Goal: Information Seeking & Learning: Learn about a topic

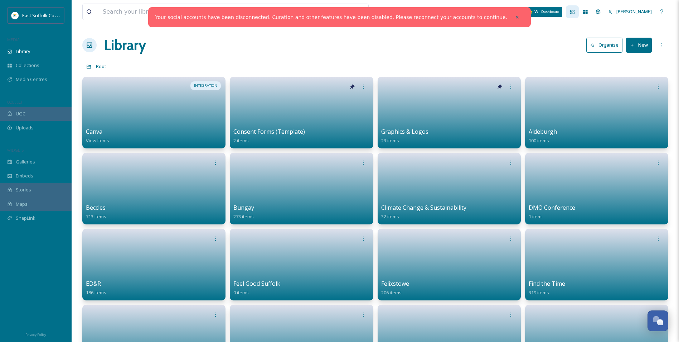
click at [579, 15] on div "Dashboard" at bounding box center [572, 11] width 13 height 13
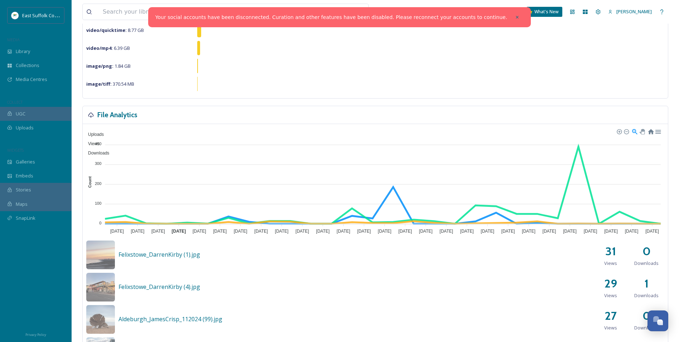
scroll to position [107, 0]
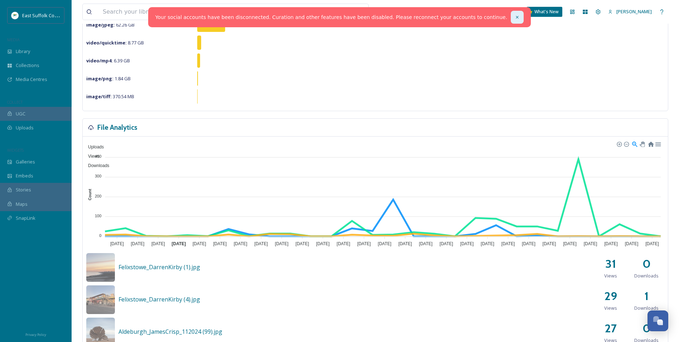
click at [515, 16] on icon at bounding box center [517, 17] width 5 height 5
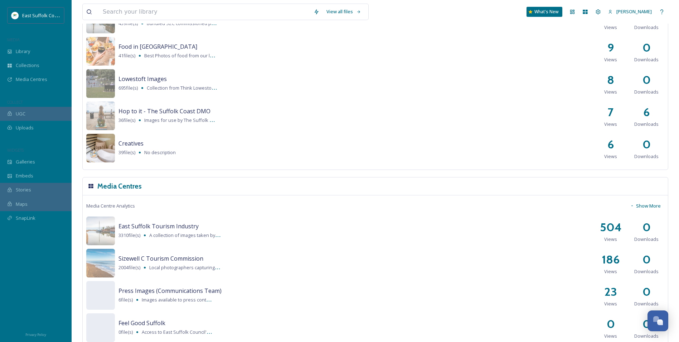
scroll to position [822, 0]
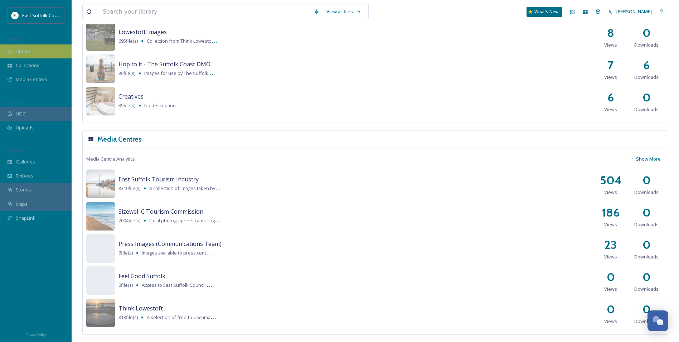
click at [29, 48] on span "Library" at bounding box center [23, 51] width 14 height 7
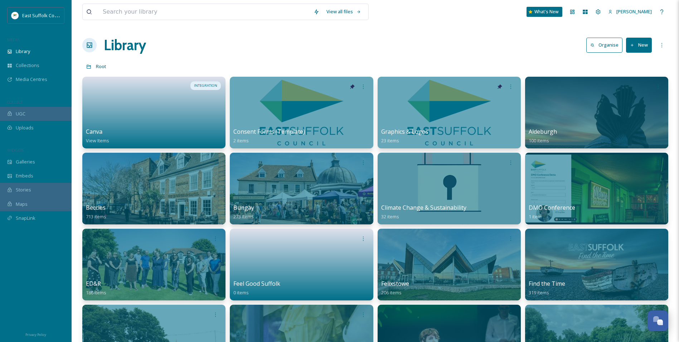
click at [369, 47] on div "Library Organise New" at bounding box center [375, 44] width 586 height 21
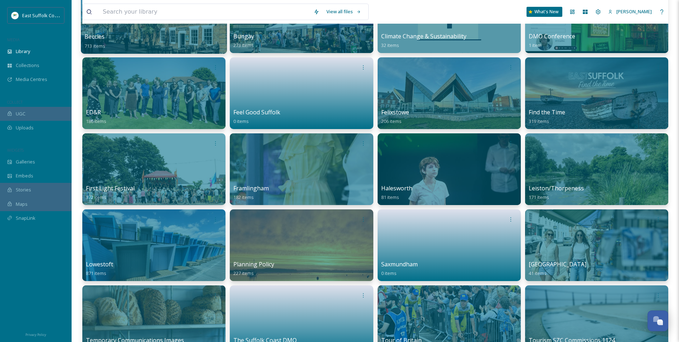
scroll to position [322, 0]
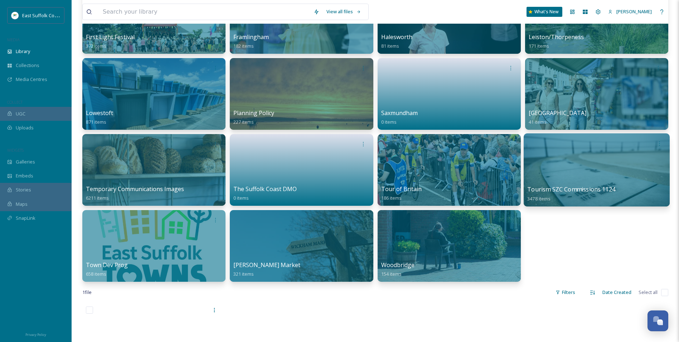
click at [597, 162] on div at bounding box center [597, 169] width 146 height 73
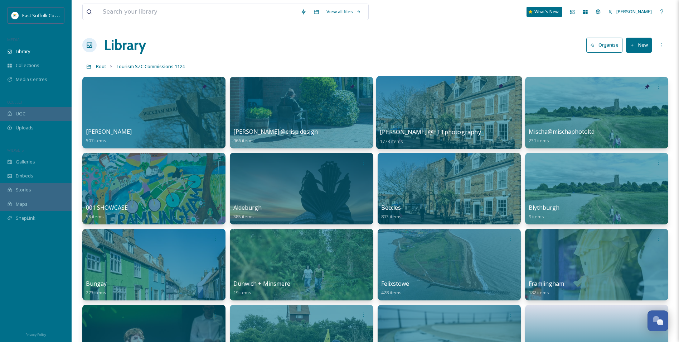
click at [422, 119] on div at bounding box center [449, 112] width 146 height 73
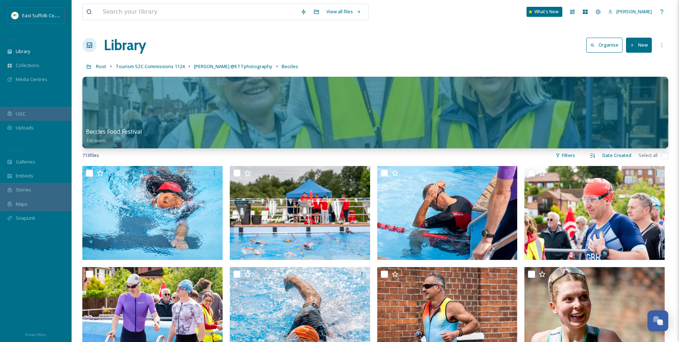
drag, startPoint x: 407, startPoint y: 43, endPoint x: 404, endPoint y: 49, distance: 7.1
click at [407, 43] on div "Library Organise New" at bounding box center [375, 44] width 586 height 21
click at [47, 87] on div "East Suffolk Council MEDIA Library Collections Media Centres COLLECT UGC Upload…" at bounding box center [36, 121] width 72 height 228
click at [48, 82] on div "Media Centres" at bounding box center [36, 79] width 72 height 14
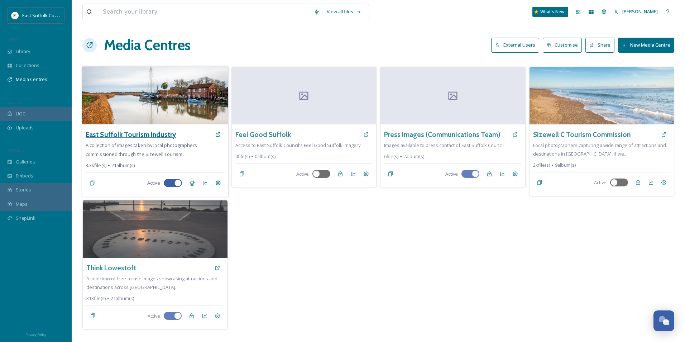
click at [134, 135] on h3 "East Suffolk Tourism Industry" at bounding box center [131, 134] width 90 height 10
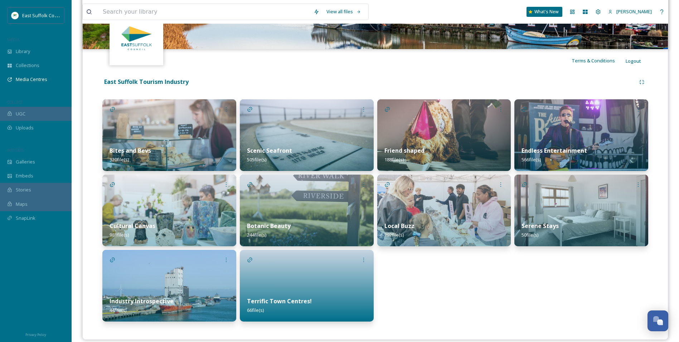
scroll to position [119, 0]
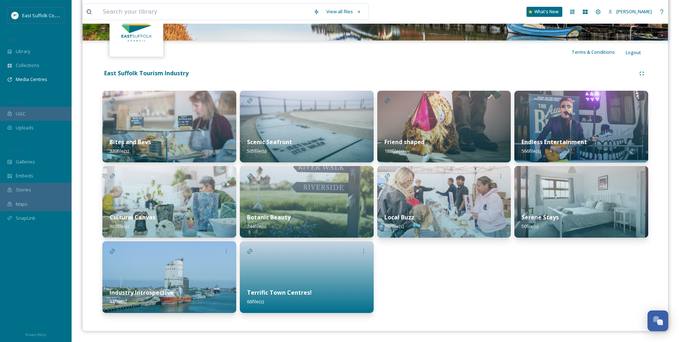
click at [336, 275] on div at bounding box center [307, 277] width 134 height 72
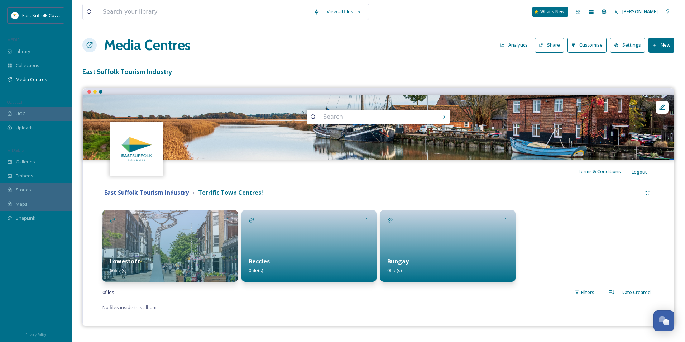
click at [149, 191] on strong "East Suffolk Tourism Industry" at bounding box center [146, 192] width 85 height 8
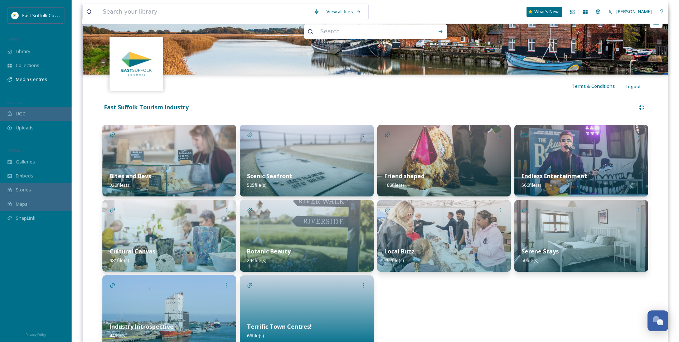
scroll to position [119, 0]
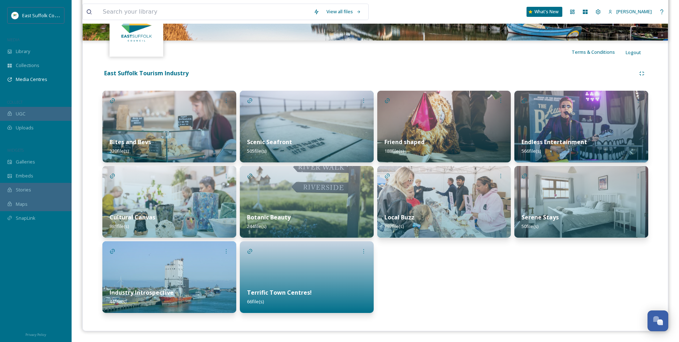
click at [197, 266] on img at bounding box center [169, 277] width 134 height 72
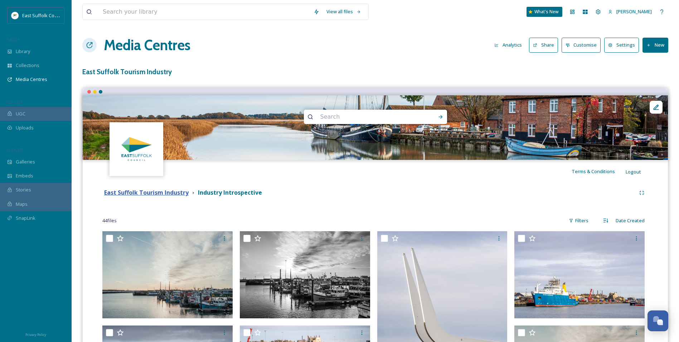
click at [162, 193] on strong "East Suffolk Tourism Industry" at bounding box center [146, 192] width 85 height 8
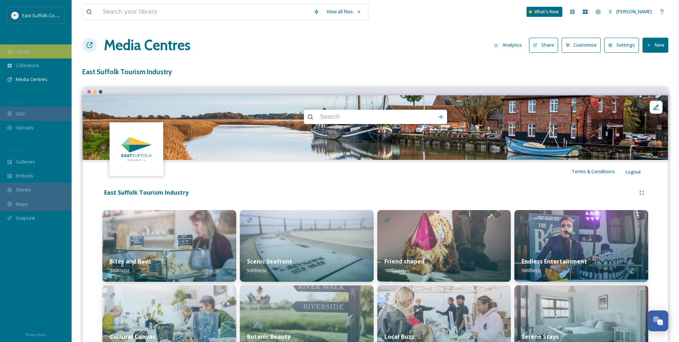
click at [16, 50] on span "Library" at bounding box center [23, 51] width 14 height 7
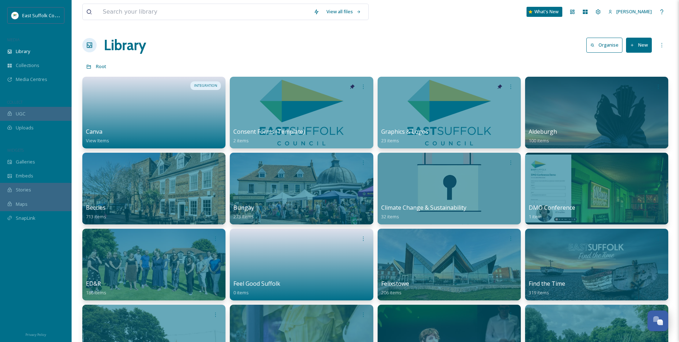
click at [28, 240] on div at bounding box center [36, 281] width 72 height 90
click at [391, 44] on div "Library Organise New" at bounding box center [375, 44] width 586 height 21
click at [368, 61] on div "Root" at bounding box center [375, 66] width 586 height 14
click at [390, 47] on div "Library Organise New" at bounding box center [375, 44] width 586 height 21
click at [605, 14] on div "Team Settings" at bounding box center [598, 11] width 13 height 13
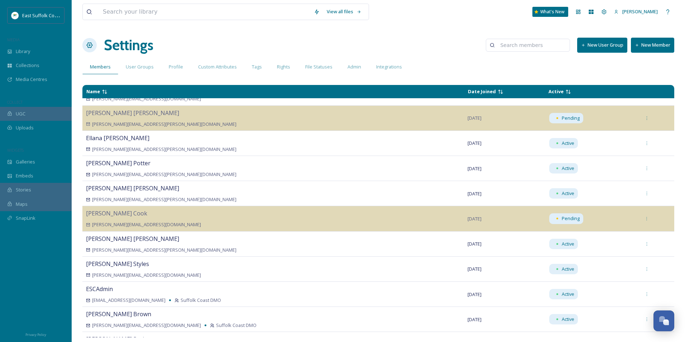
scroll to position [251, 0]
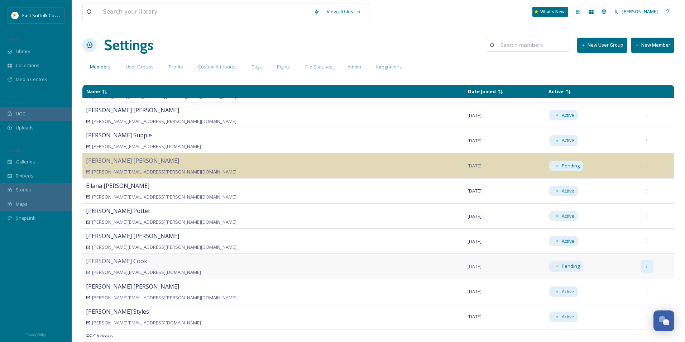
click at [644, 265] on icon at bounding box center [646, 266] width 5 height 5
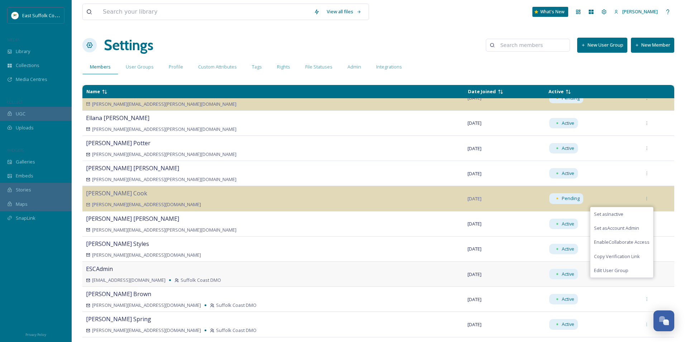
scroll to position [358, 0]
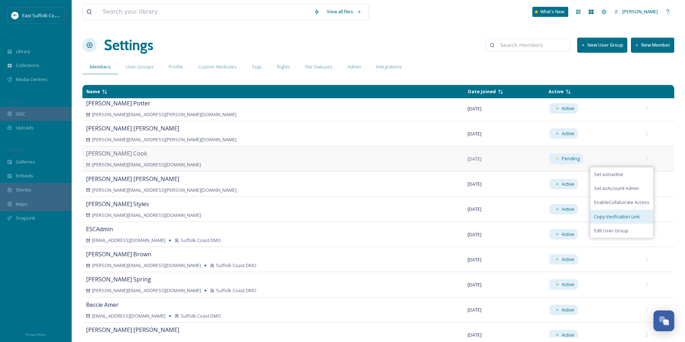
click at [595, 219] on span "Copy Verification Link" at bounding box center [617, 216] width 46 height 7
click at [163, 139] on div "[PERSON_NAME][EMAIL_ADDRESS][PERSON_NAME][DOMAIN_NAME]" at bounding box center [273, 139] width 374 height 7
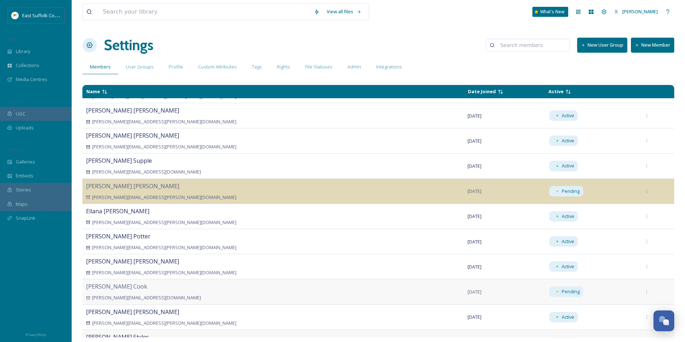
scroll to position [0, 0]
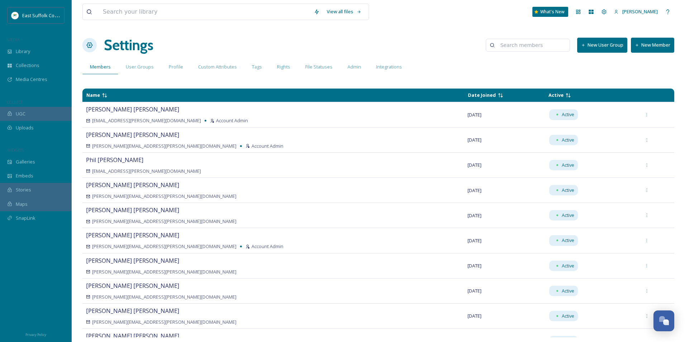
click at [210, 33] on div "View all files What's New [PERSON_NAME] Settings New User Group New Member Memb…" at bounding box center [378, 171] width 613 height 342
click at [116, 45] on h1 "Settings" at bounding box center [128, 44] width 49 height 21
click at [45, 50] on div "Library" at bounding box center [36, 51] width 72 height 14
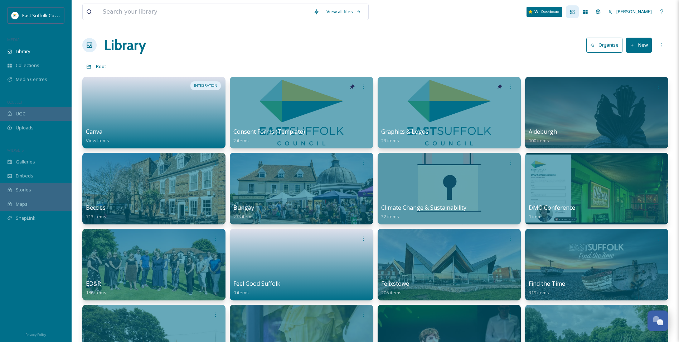
click at [576, 11] on icon at bounding box center [573, 12] width 6 height 6
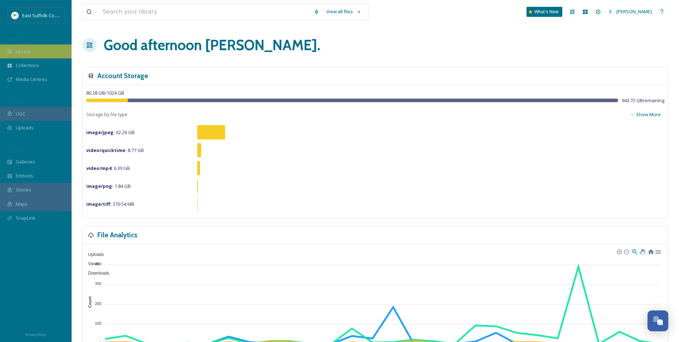
click at [54, 52] on div "Library" at bounding box center [36, 51] width 72 height 14
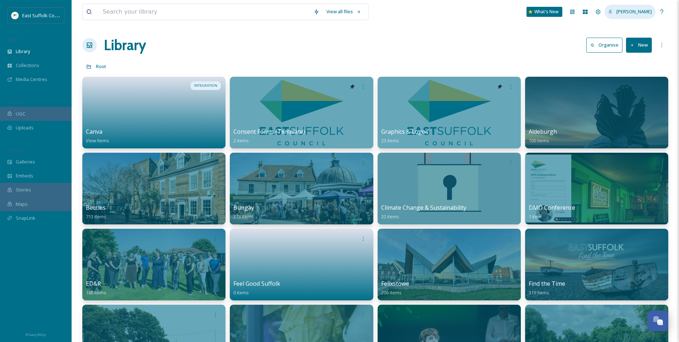
click at [642, 7] on div "[PERSON_NAME]" at bounding box center [630, 12] width 51 height 14
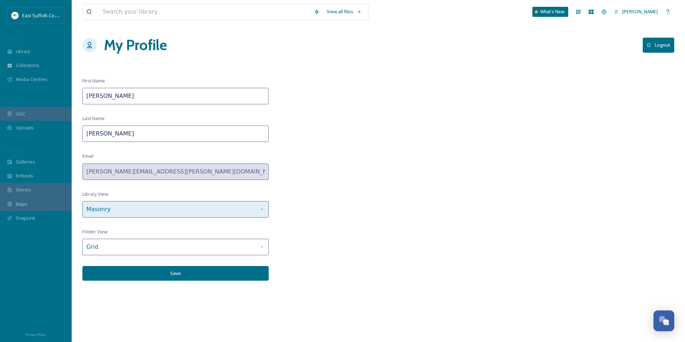
click at [256, 216] on div "Masonry" at bounding box center [175, 209] width 186 height 16
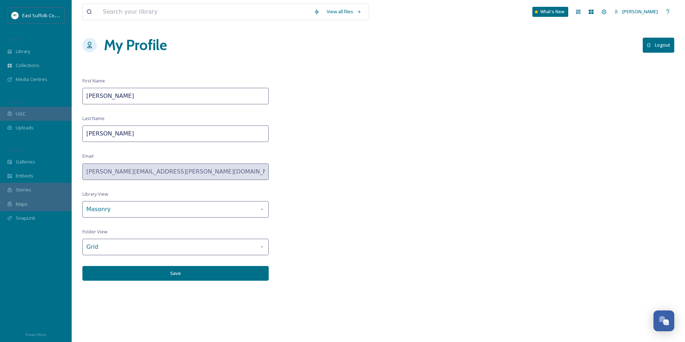
click at [298, 206] on div "View all files What's New [PERSON_NAME] My Profile Logout First Name [PERSON_NA…" at bounding box center [378, 171] width 613 height 342
drag, startPoint x: 107, startPoint y: 40, endPoint x: 216, endPoint y: 41, distance: 108.9
click at [216, 41] on div "My Profile Logout" at bounding box center [378, 44] width 592 height 21
click at [401, 154] on div "View all files What's New [PERSON_NAME] My Profile Logout First Name [PERSON_NA…" at bounding box center [378, 171] width 613 height 342
click at [36, 50] on div "Library" at bounding box center [36, 51] width 72 height 14
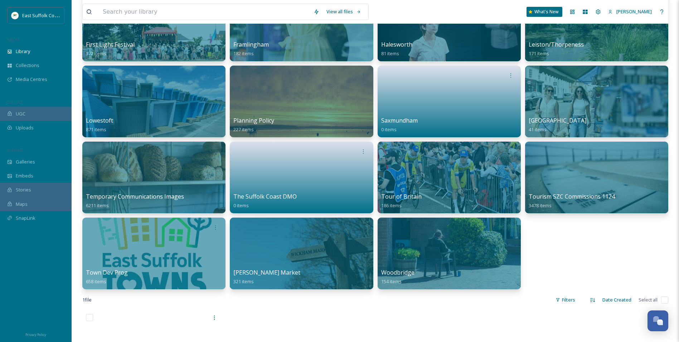
scroll to position [322, 0]
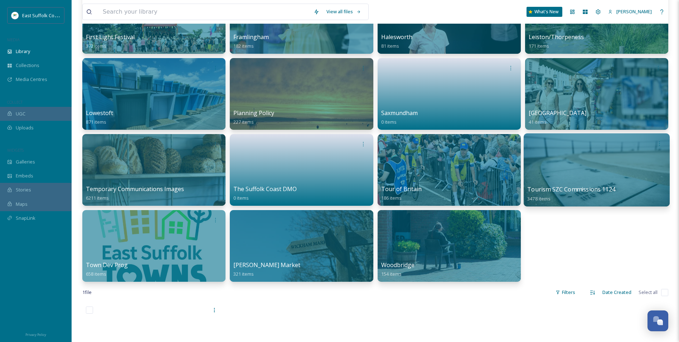
click at [584, 164] on div at bounding box center [597, 169] width 146 height 73
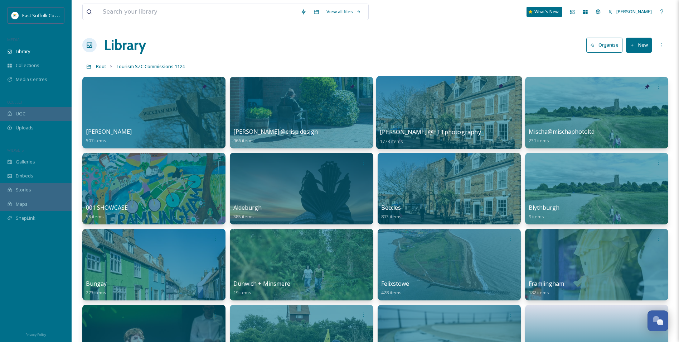
click at [461, 105] on div at bounding box center [449, 112] width 146 height 73
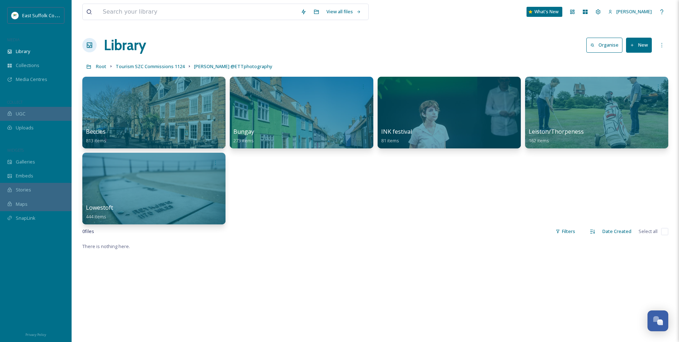
click at [290, 209] on div "Beccles 813 items Bungay 273 items INK festival 81 items Leiston/[GEOGRAPHIC_DA…" at bounding box center [375, 151] width 586 height 148
click at [579, 13] on div "Dashboard" at bounding box center [572, 11] width 13 height 13
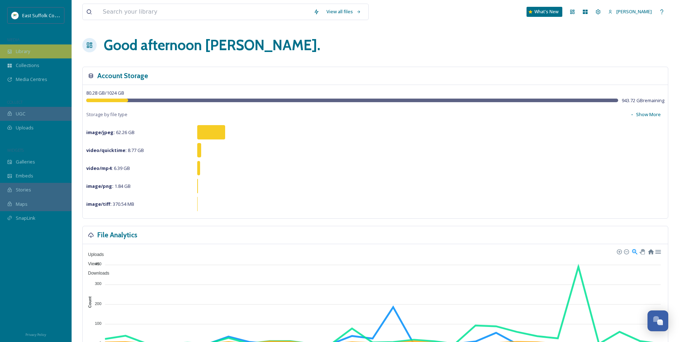
click at [32, 57] on div "Library" at bounding box center [36, 51] width 72 height 14
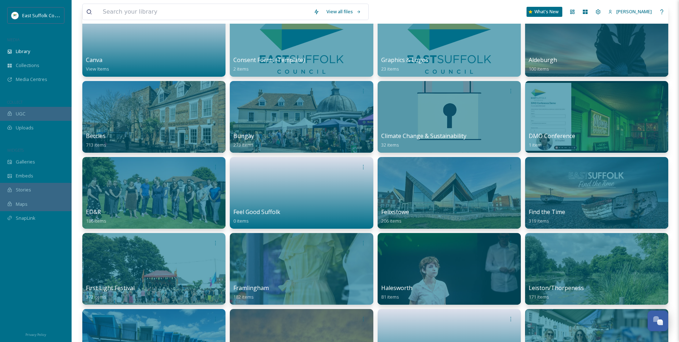
scroll to position [358, 0]
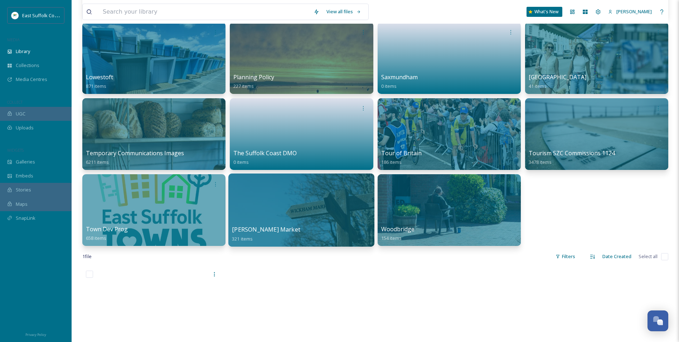
click at [311, 202] on div at bounding box center [301, 209] width 146 height 73
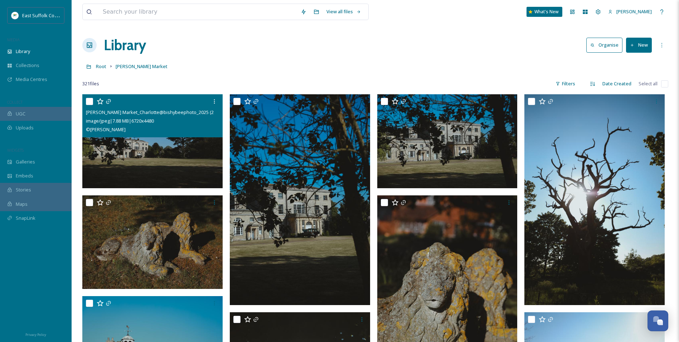
drag, startPoint x: 164, startPoint y: 187, endPoint x: 159, endPoint y: 113, distance: 73.5
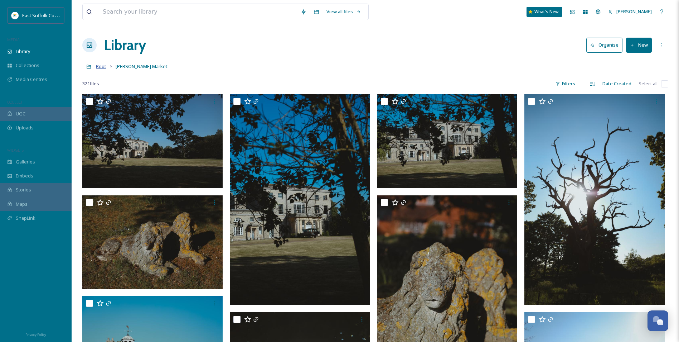
click at [103, 67] on span "Root" at bounding box center [101, 66] width 10 height 6
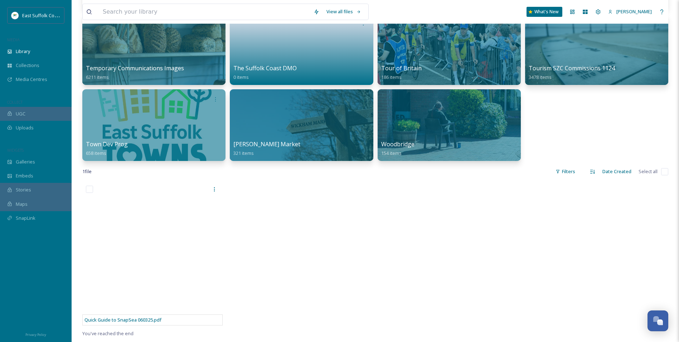
scroll to position [374, 0]
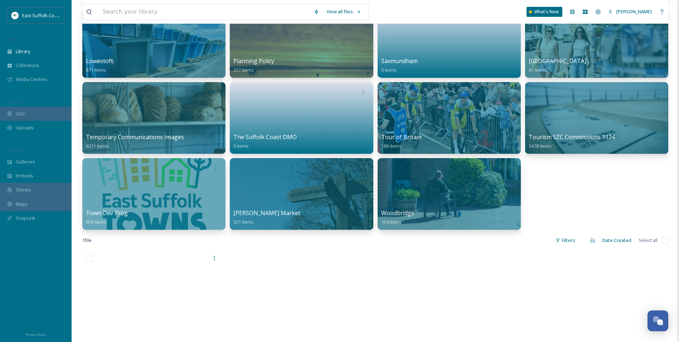
drag, startPoint x: 575, startPoint y: 205, endPoint x: 576, endPoint y: 214, distance: 9.1
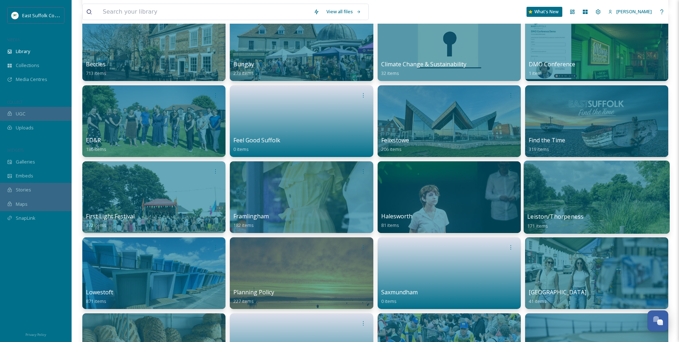
scroll to position [0, 0]
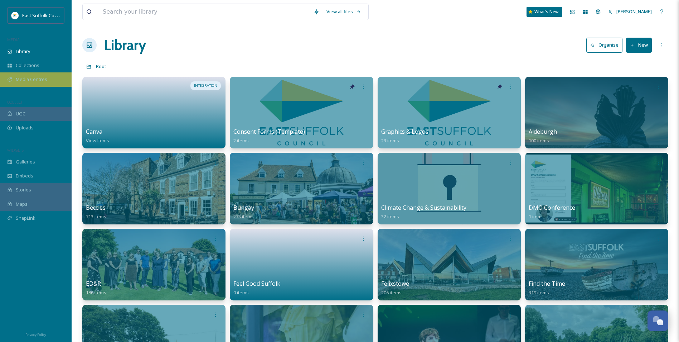
click at [41, 82] on span "Media Centres" at bounding box center [32, 79] width 32 height 7
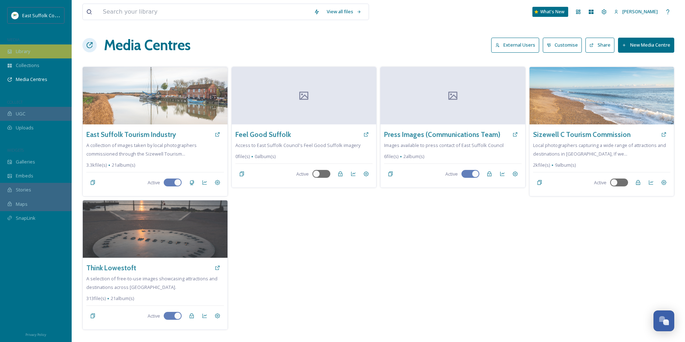
click at [20, 55] on div "Library" at bounding box center [36, 51] width 72 height 14
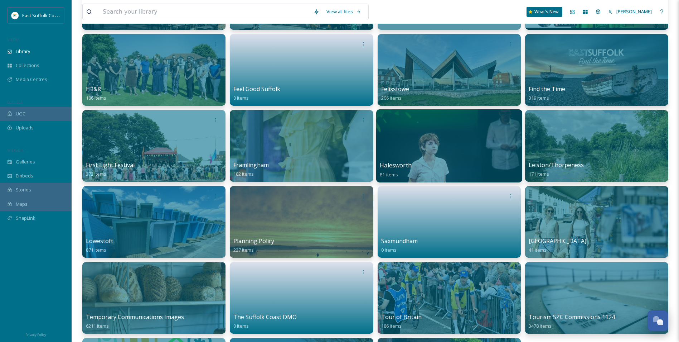
scroll to position [215, 0]
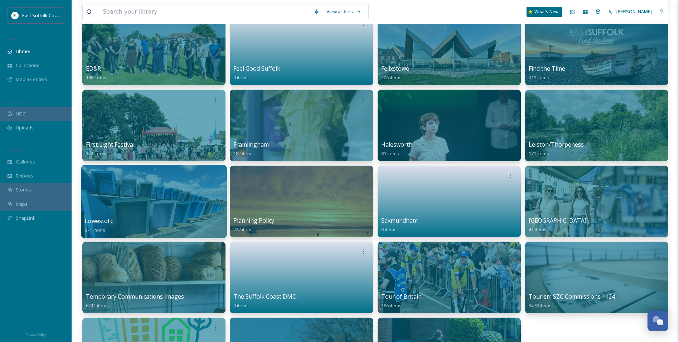
click at [138, 197] on div at bounding box center [154, 201] width 146 height 73
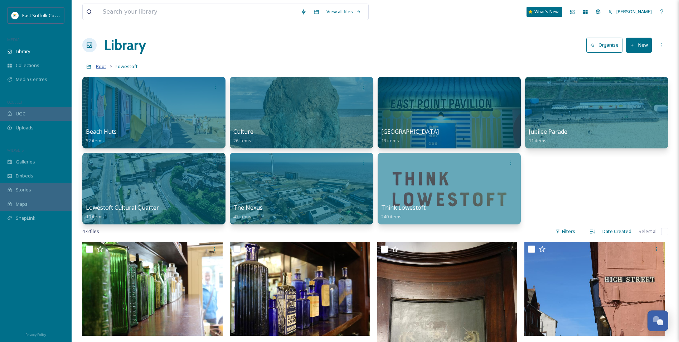
click at [101, 69] on span "Root" at bounding box center [101, 66] width 10 height 6
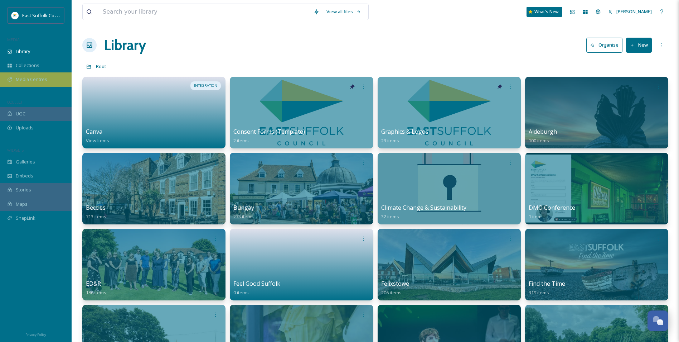
click at [47, 76] on div "Media Centres" at bounding box center [36, 79] width 72 height 14
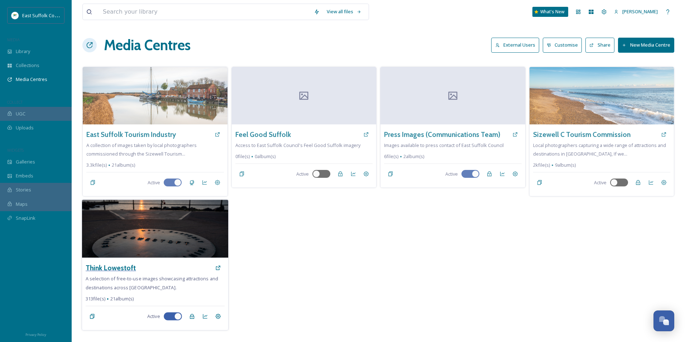
click at [103, 269] on h3 "Think Lowestoft" at bounding box center [111, 268] width 50 height 10
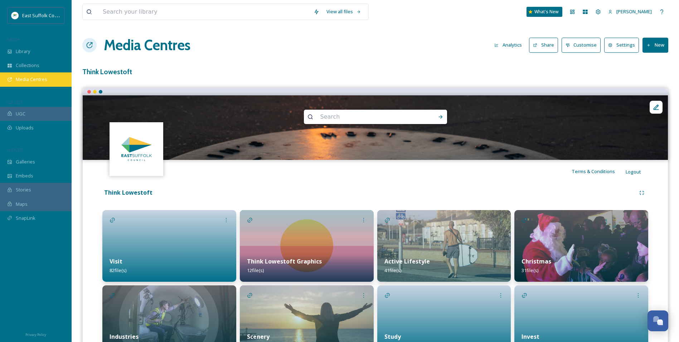
click at [17, 81] on span "Media Centres" at bounding box center [32, 79] width 32 height 7
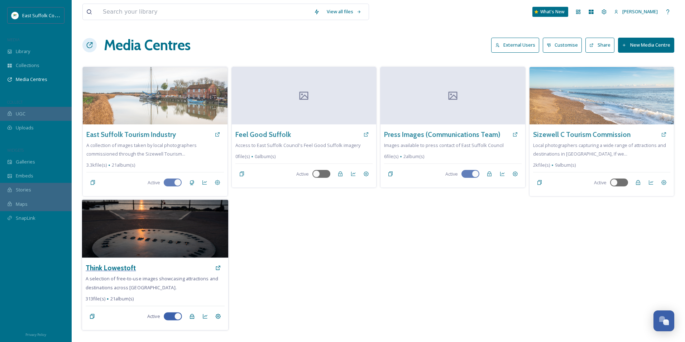
click at [118, 270] on h3 "Think Lowestoft" at bounding box center [111, 268] width 50 height 10
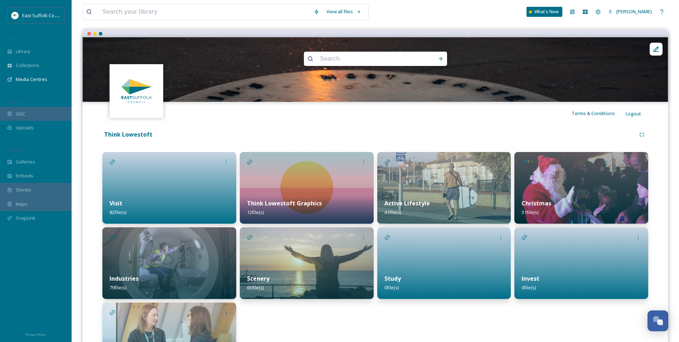
scroll to position [119, 0]
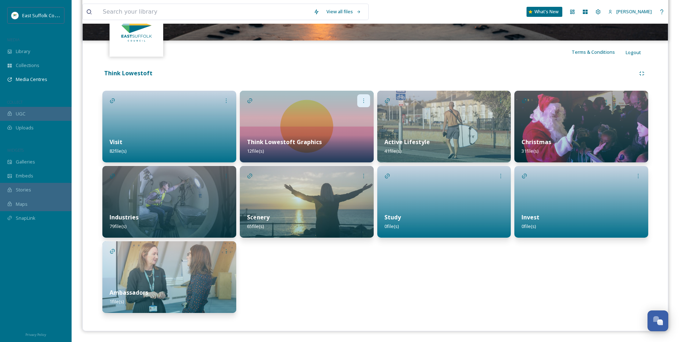
click at [366, 98] on icon at bounding box center [364, 101] width 6 height 6
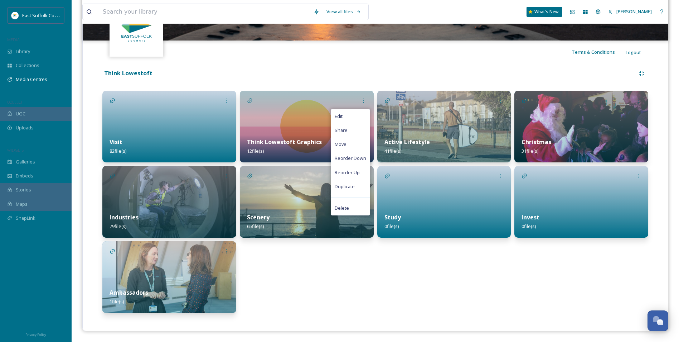
click at [333, 265] on div "Edit Share Move Reorder Down Reorder Up Duplicate Delete Think Lowestoft Graphi…" at bounding box center [307, 202] width 134 height 222
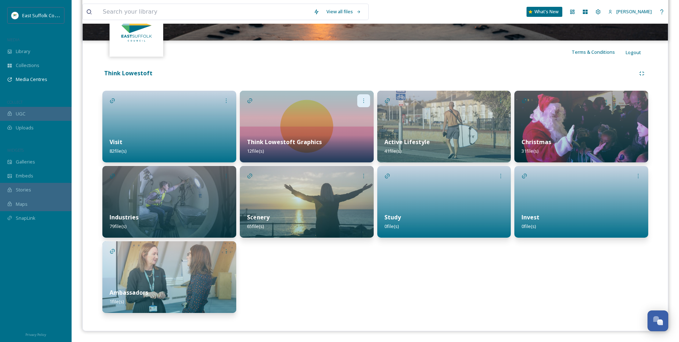
click at [362, 101] on icon at bounding box center [364, 101] width 6 height 6
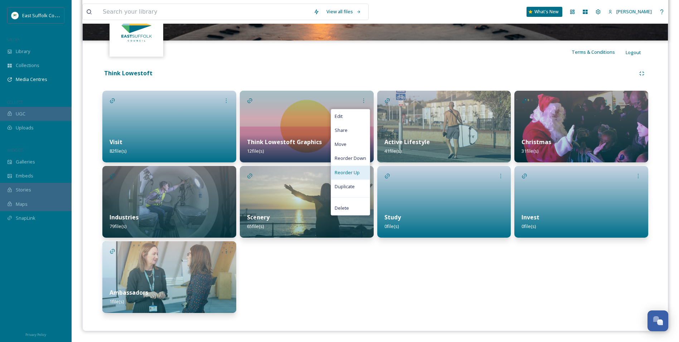
click at [350, 175] on span "Reorder Up" at bounding box center [347, 172] width 25 height 7
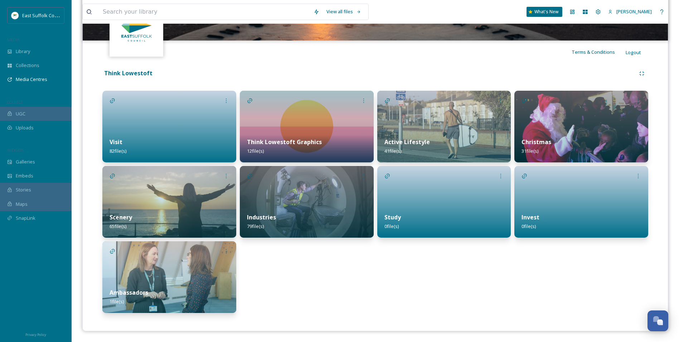
click at [150, 138] on div "Visit 82 file(s)" at bounding box center [169, 146] width 134 height 32
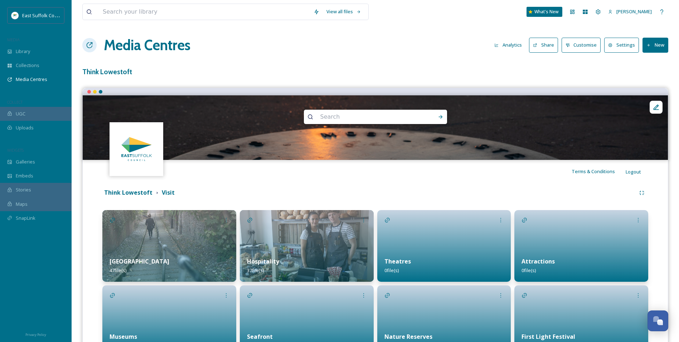
scroll to position [70, 0]
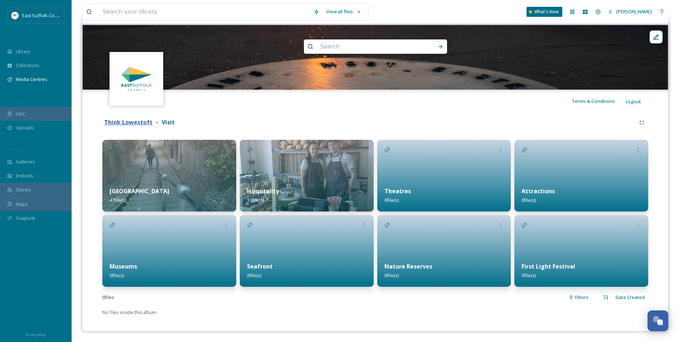
click at [131, 120] on strong "Think Lowestoft" at bounding box center [128, 122] width 48 height 8
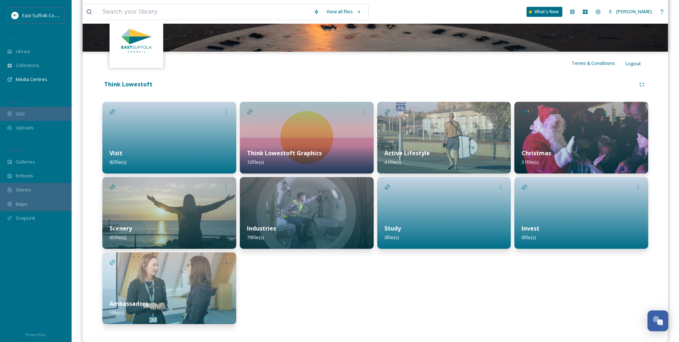
scroll to position [119, 0]
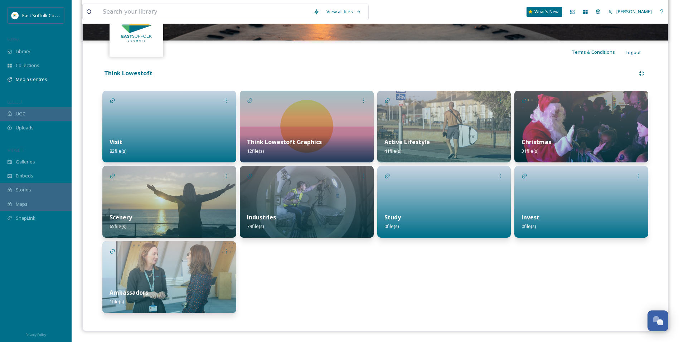
click at [306, 131] on div "Think Lowestoft Graphics 12 file(s)" at bounding box center [307, 146] width 134 height 32
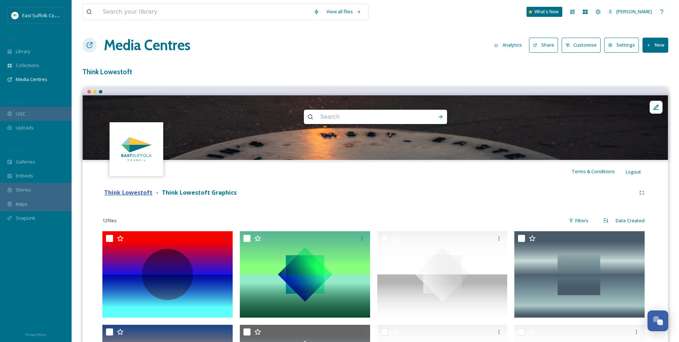
click at [139, 194] on strong "Think Lowestoft" at bounding box center [128, 192] width 48 height 8
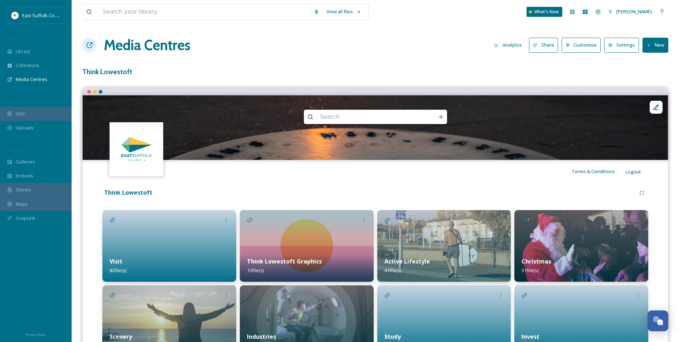
scroll to position [72, 0]
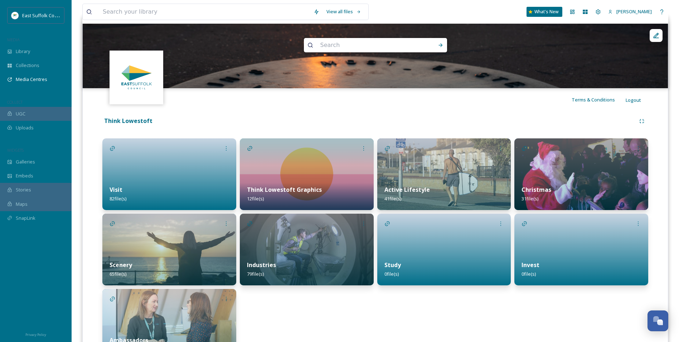
click at [480, 162] on img at bounding box center [444, 174] width 134 height 72
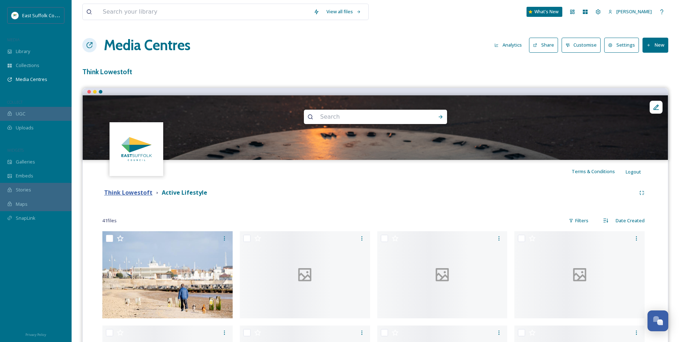
click at [130, 189] on strong "Think Lowestoft" at bounding box center [128, 192] width 48 height 8
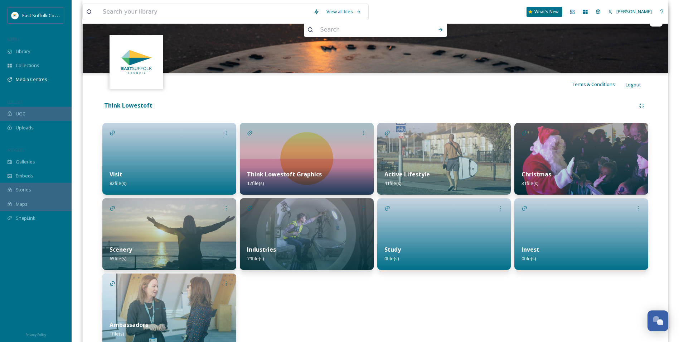
scroll to position [119, 0]
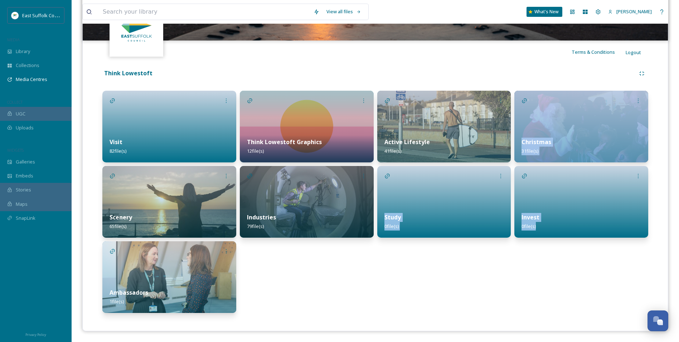
click at [389, 312] on div "Active Lifestyle 41 file(s) Study 0 file(s)" at bounding box center [444, 202] width 134 height 222
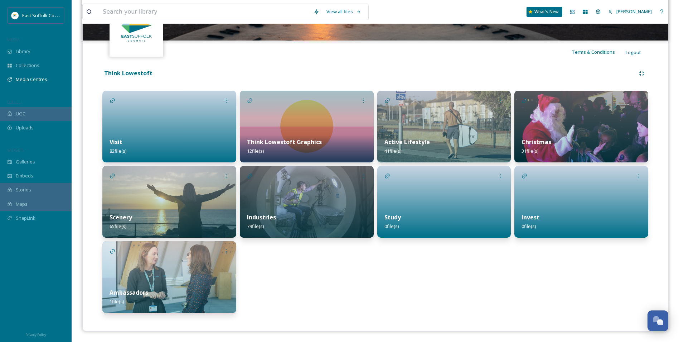
click at [393, 292] on div "Active Lifestyle 41 file(s) Study 0 file(s)" at bounding box center [444, 202] width 134 height 222
click at [173, 197] on img at bounding box center [169, 202] width 134 height 72
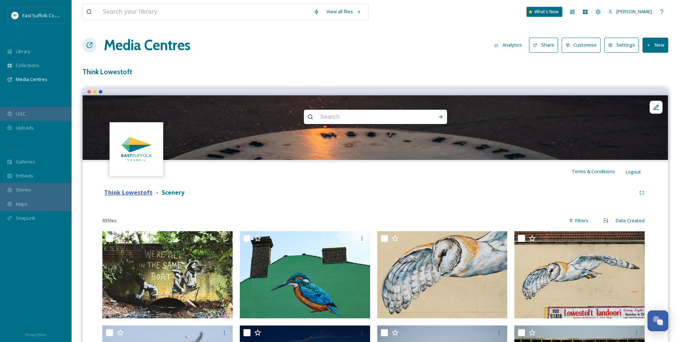
click at [136, 193] on strong "Think Lowestoft" at bounding box center [128, 192] width 48 height 8
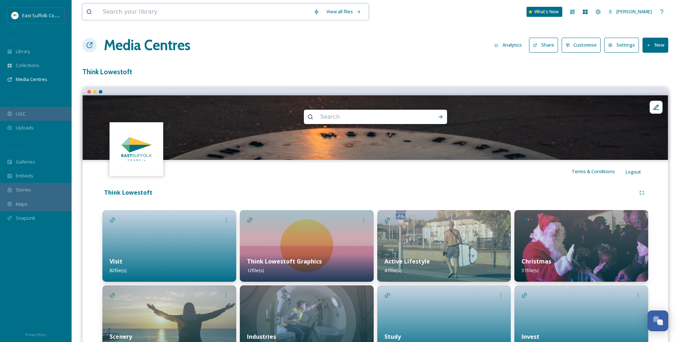
click at [114, 16] on input at bounding box center [204, 12] width 211 height 16
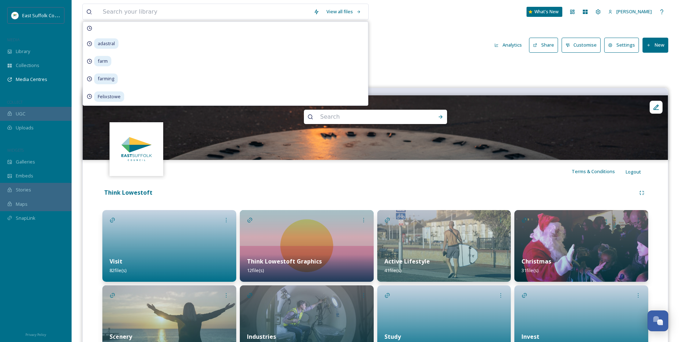
click at [424, 40] on div "Media Centres Analytics Share Customise Settings New" at bounding box center [375, 44] width 586 height 21
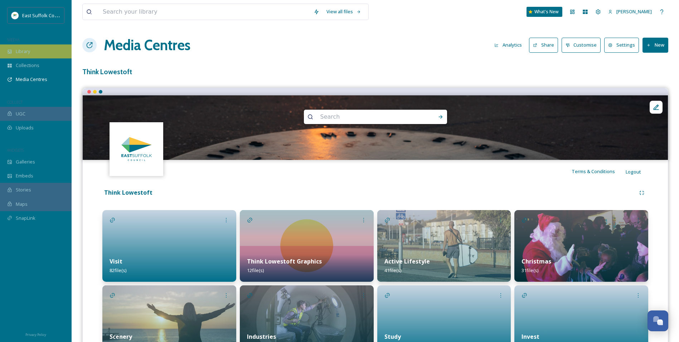
click at [32, 55] on div "Library" at bounding box center [36, 51] width 72 height 14
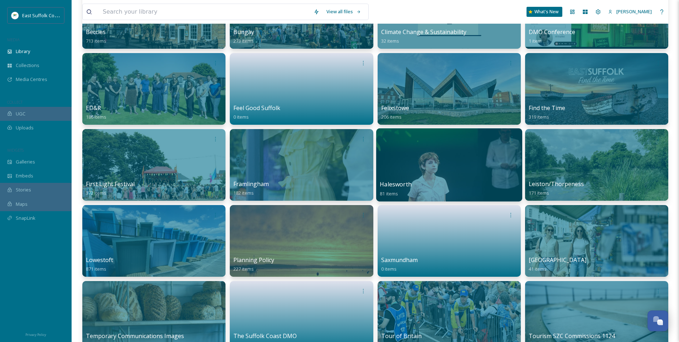
scroll to position [179, 0]
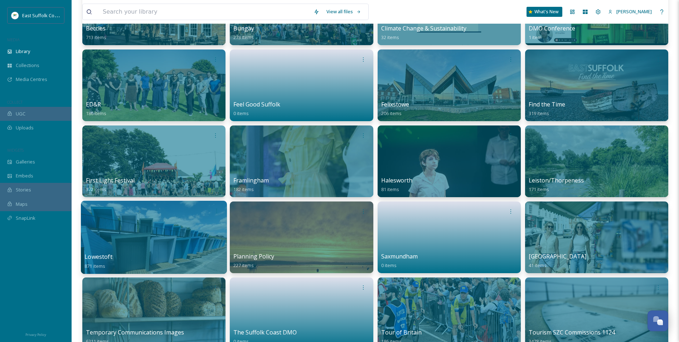
click at [159, 231] on div at bounding box center [154, 237] width 146 height 73
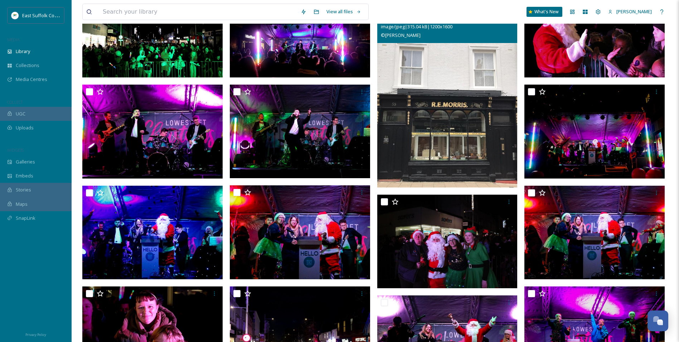
scroll to position [466, 0]
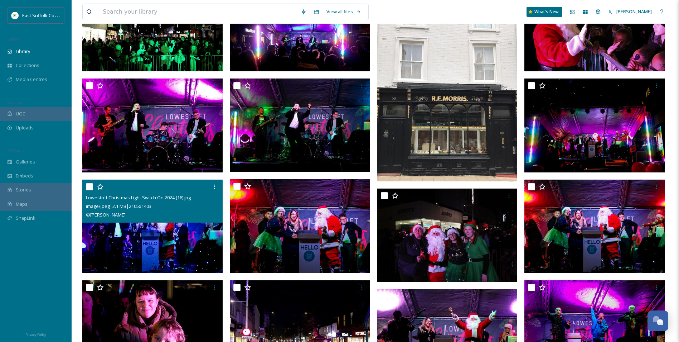
click at [150, 245] on img at bounding box center [152, 226] width 140 height 94
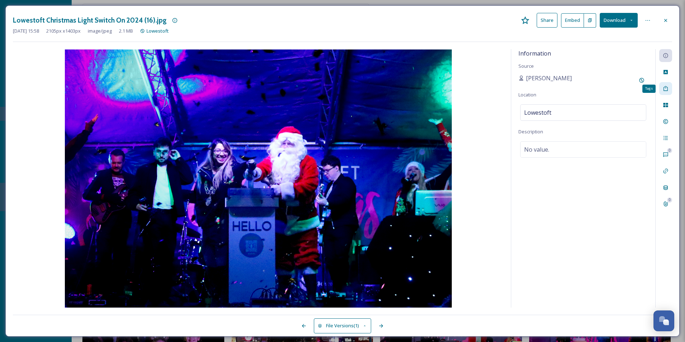
click at [664, 91] on icon at bounding box center [665, 88] width 4 height 5
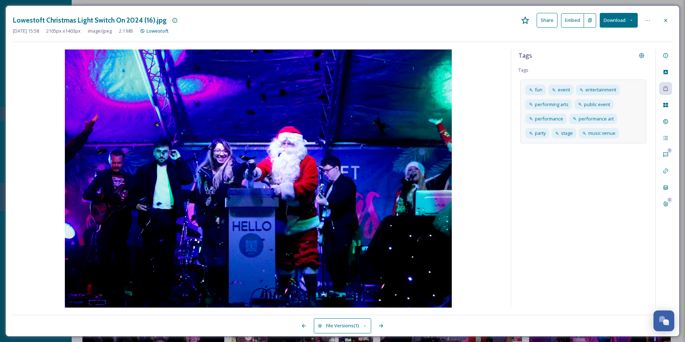
click at [623, 134] on div "fun event entertainment performing arts public event performance performance ar…" at bounding box center [583, 112] width 126 height 64
click at [562, 148] on input at bounding box center [560, 145] width 72 height 9
click at [588, 232] on div "Tags Tags fun event entertainment performing arts public event performance perf…" at bounding box center [583, 178] width 144 height 258
click at [663, 24] on div at bounding box center [665, 20] width 13 height 13
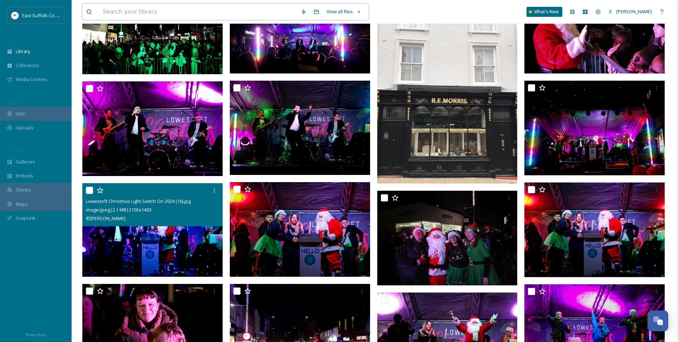
click at [114, 15] on input at bounding box center [198, 12] width 198 height 16
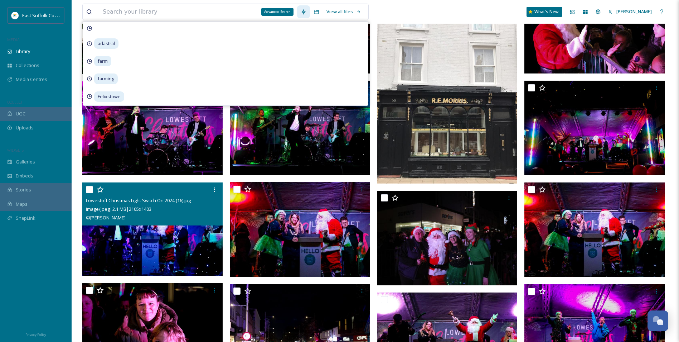
click at [302, 12] on icon at bounding box center [304, 12] width 6 height 6
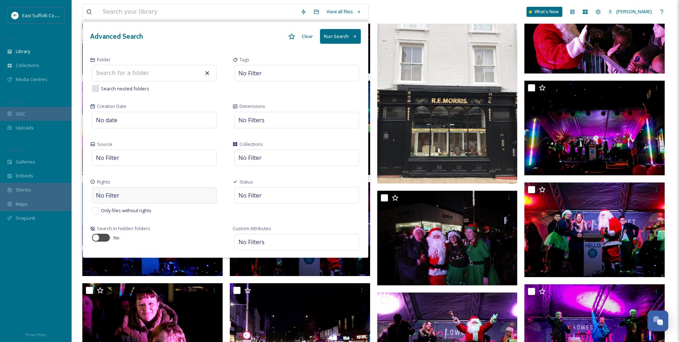
click at [100, 197] on span "No Filter" at bounding box center [107, 195] width 23 height 9
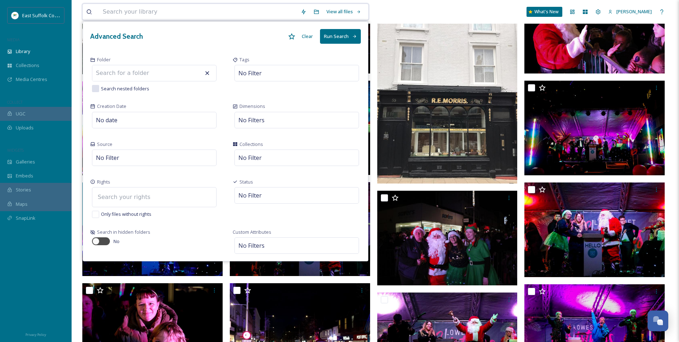
click at [101, 197] on input at bounding box center [133, 197] width 79 height 16
click at [393, 14] on div "View all files Advanced Search Clear Run Search Folder Search nested folders Ta…" at bounding box center [375, 12] width 586 height 24
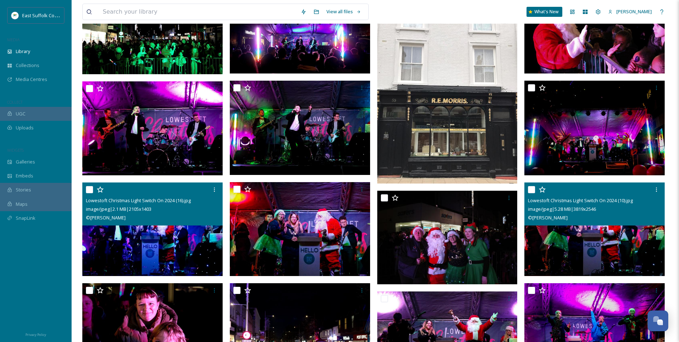
click at [547, 241] on img at bounding box center [595, 229] width 140 height 94
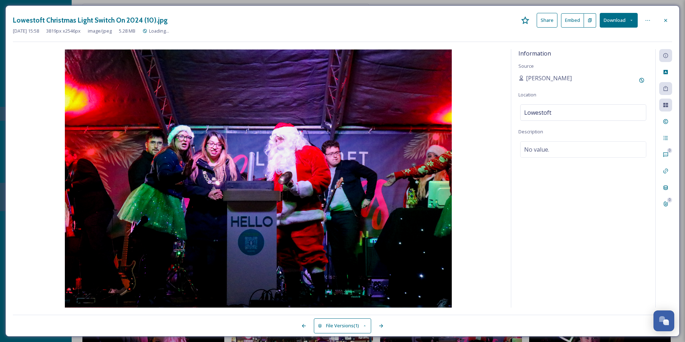
click at [530, 291] on div "Information Source [PERSON_NAME] Location [GEOGRAPHIC_DATA] Description No valu…" at bounding box center [583, 178] width 144 height 258
click at [663, 104] on icon at bounding box center [666, 105] width 6 height 6
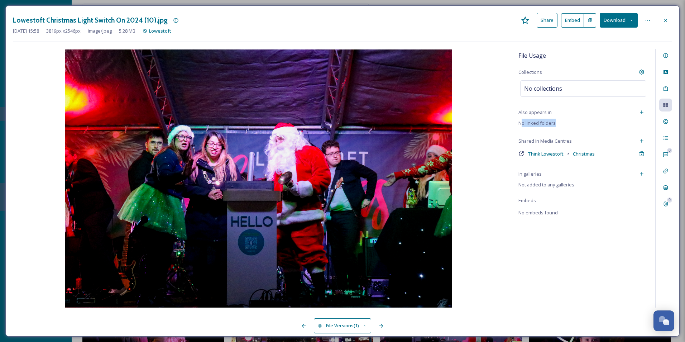
drag, startPoint x: 521, startPoint y: 123, endPoint x: 567, endPoint y: 124, distance: 45.5
click at [567, 124] on div "File Usage Collections No collections Also appears in No linked folders Shared …" at bounding box center [583, 178] width 144 height 258
drag, startPoint x: 567, startPoint y: 124, endPoint x: 584, endPoint y: 124, distance: 17.2
click at [584, 124] on div "File Usage Collections No collections Also appears in No linked folders Shared …" at bounding box center [583, 178] width 144 height 258
click at [583, 123] on div "File Usage Collections No collections Also appears in No linked folders Shared …" at bounding box center [583, 178] width 144 height 258
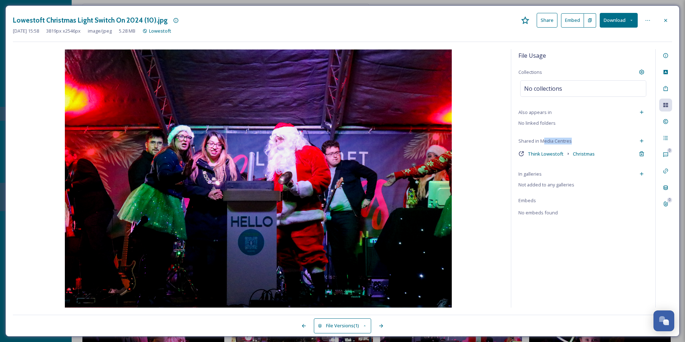
drag, startPoint x: 543, startPoint y: 143, endPoint x: 572, endPoint y: 141, distance: 28.7
click at [572, 141] on div "Shared in Media Centres" at bounding box center [583, 140] width 130 height 13
click at [540, 162] on div "File Usage Collections No collections Also appears in No linked folders Shared …" at bounding box center [583, 178] width 144 height 258
click at [643, 141] on icon at bounding box center [642, 141] width 6 height 6
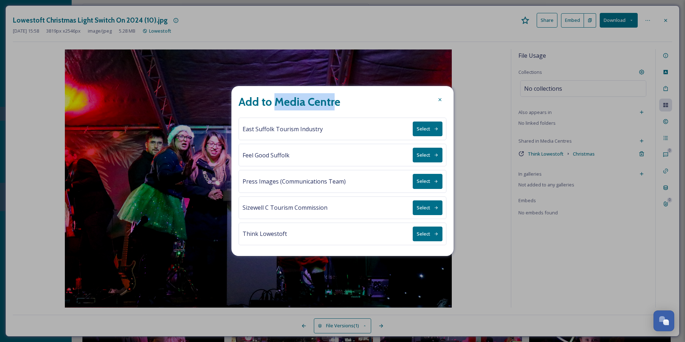
drag, startPoint x: 277, startPoint y: 101, endPoint x: 337, endPoint y: 103, distance: 60.6
click at [337, 103] on h2 "Add to Media Centre" at bounding box center [290, 101] width 102 height 17
click at [414, 234] on button "Select" at bounding box center [428, 233] width 30 height 15
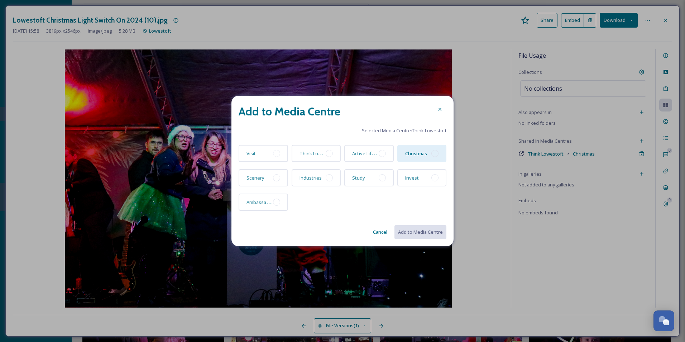
click at [434, 153] on div at bounding box center [434, 153] width 7 height 7
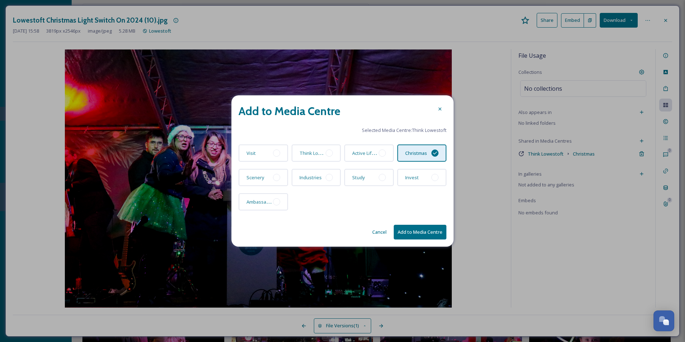
click at [373, 232] on button "Cancel" at bounding box center [379, 232] width 21 height 14
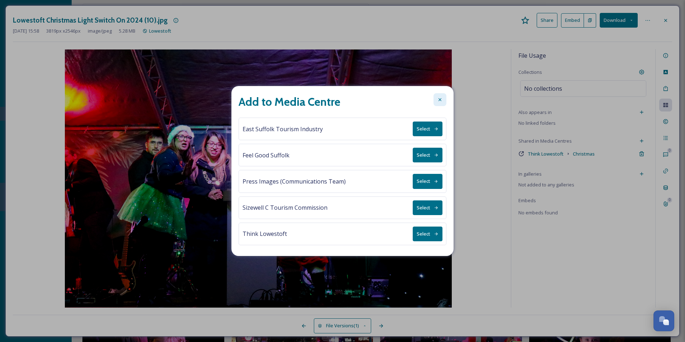
click at [438, 101] on icon at bounding box center [440, 100] width 6 height 6
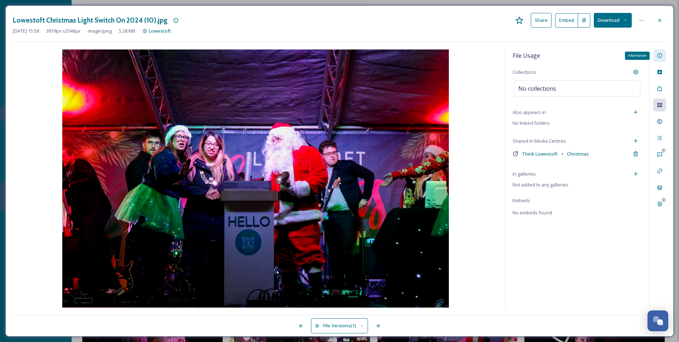
click at [657, 53] on div "Information" at bounding box center [660, 55] width 13 height 13
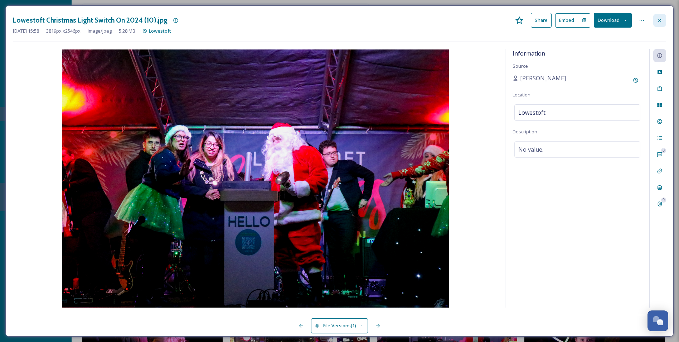
click at [657, 19] on icon at bounding box center [660, 21] width 6 height 6
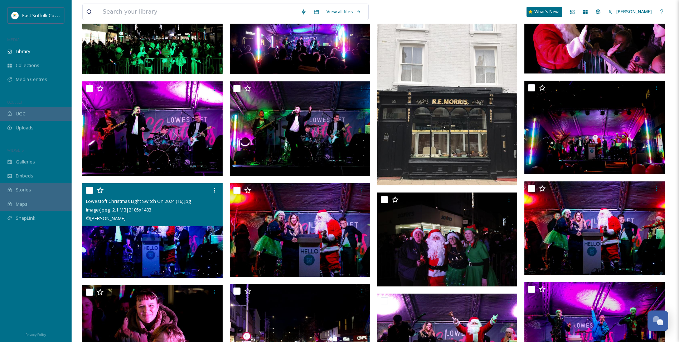
click at [136, 242] on img at bounding box center [153, 230] width 142 height 95
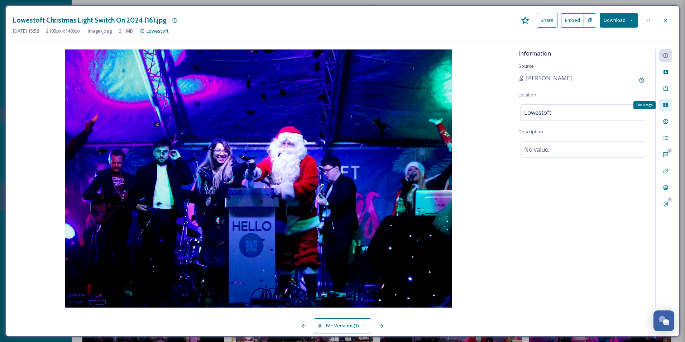
click at [666, 103] on icon at bounding box center [665, 105] width 5 height 4
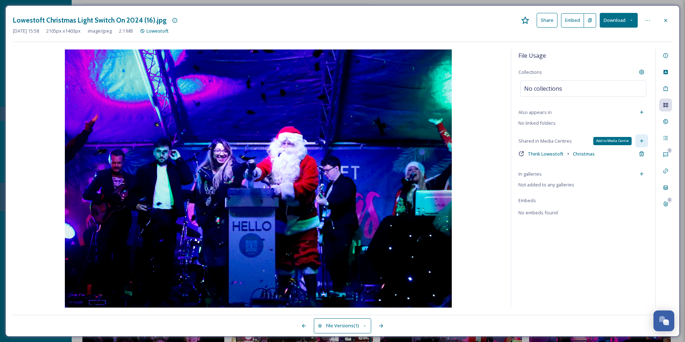
click at [640, 141] on icon at bounding box center [642, 141] width 6 height 6
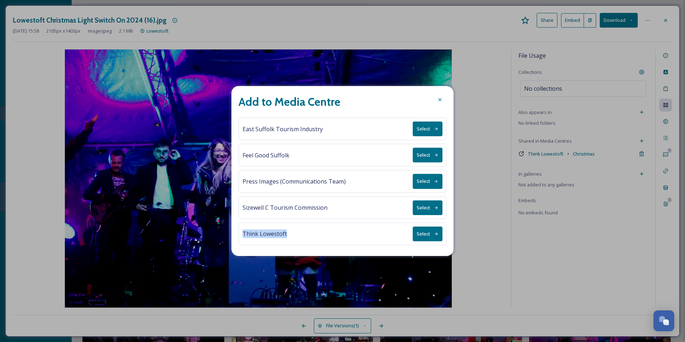
drag, startPoint x: 243, startPoint y: 236, endPoint x: 287, endPoint y: 235, distance: 43.7
click at [287, 235] on div "Think Lowestoft Select" at bounding box center [343, 233] width 208 height 23
drag, startPoint x: 287, startPoint y: 235, endPoint x: 314, endPoint y: 237, distance: 27.3
click at [314, 237] on div "Think Lowestoft Select" at bounding box center [343, 233] width 208 height 23
click at [440, 98] on icon at bounding box center [440, 100] width 6 height 6
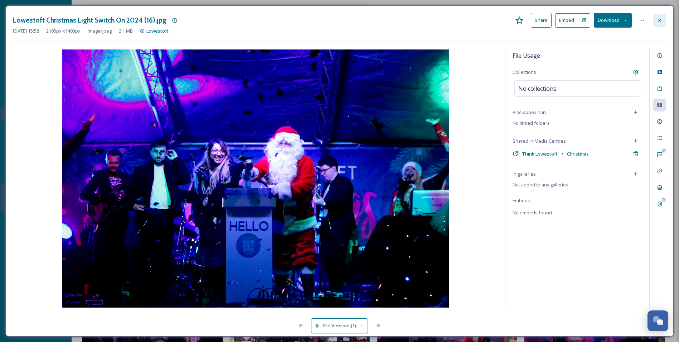
click at [663, 25] on div at bounding box center [660, 20] width 13 height 13
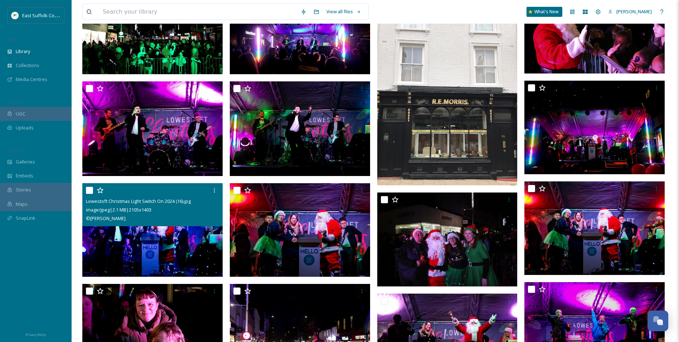
click at [89, 191] on input "checkbox" at bounding box center [89, 190] width 7 height 7
checkbox input "true"
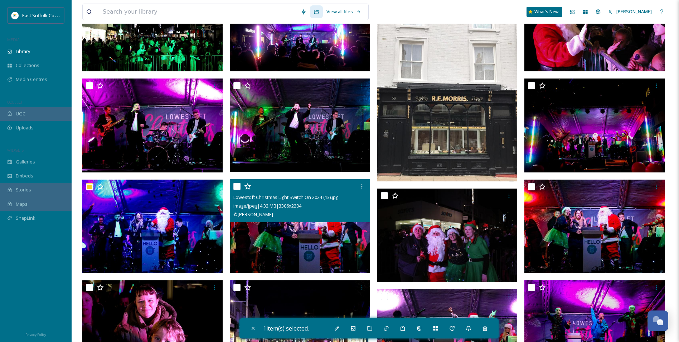
click at [256, 244] on img at bounding box center [300, 226] width 140 height 94
checkbox input "true"
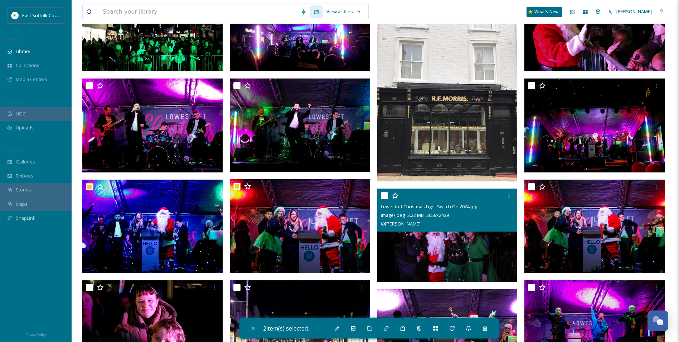
click at [432, 242] on img at bounding box center [447, 235] width 140 height 94
checkbox input "true"
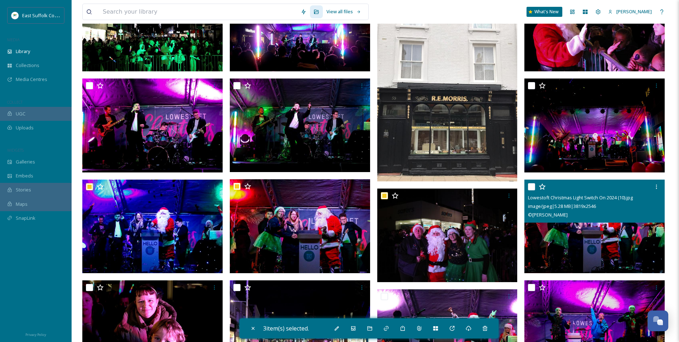
click at [535, 241] on img at bounding box center [595, 226] width 140 height 94
checkbox input "true"
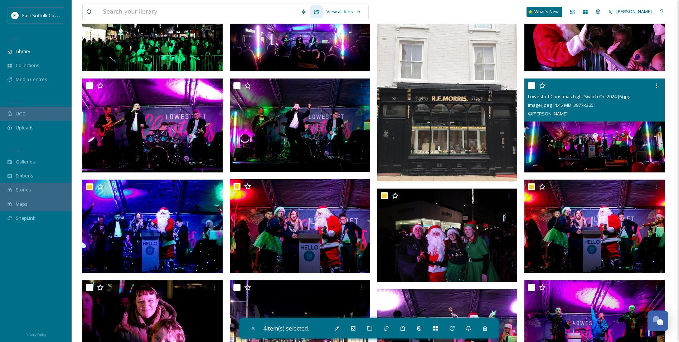
click at [565, 139] on img at bounding box center [595, 125] width 140 height 94
checkbox input "true"
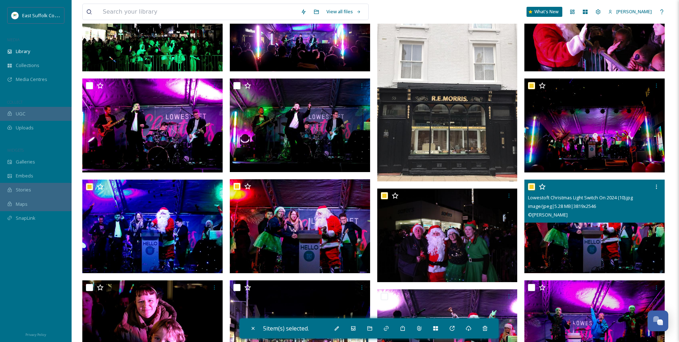
click at [532, 189] on input "checkbox" at bounding box center [531, 186] width 7 height 7
checkbox input "false"
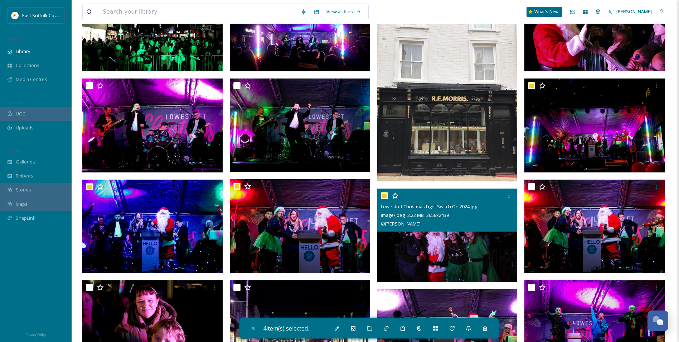
click at [385, 196] on input "checkbox" at bounding box center [384, 195] width 7 height 7
drag, startPoint x: 411, startPoint y: 256, endPoint x: 420, endPoint y: 265, distance: 12.2
click at [411, 256] on img at bounding box center [447, 235] width 140 height 94
checkbox input "true"
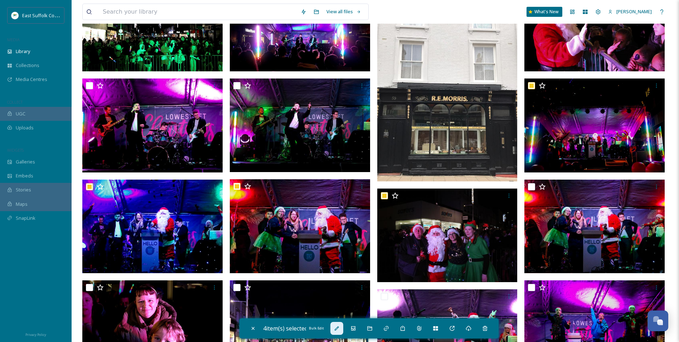
click at [340, 329] on icon at bounding box center [337, 328] width 6 height 6
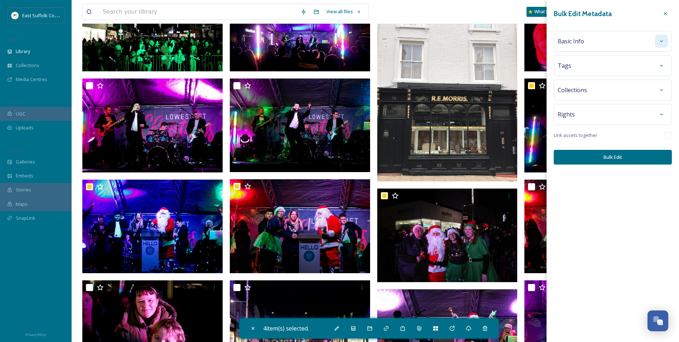
click at [659, 40] on icon at bounding box center [662, 41] width 6 height 6
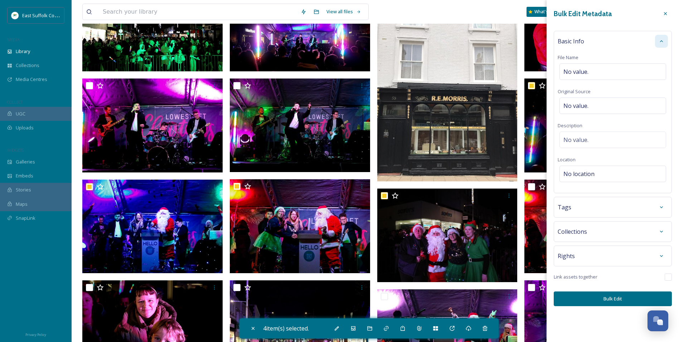
click at [659, 40] on icon at bounding box center [662, 41] width 6 height 6
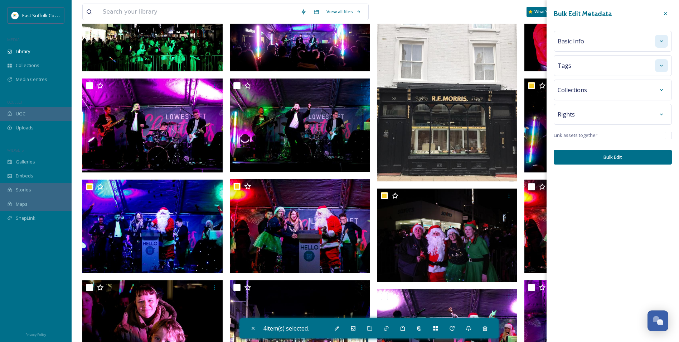
click at [660, 63] on icon at bounding box center [662, 66] width 6 height 6
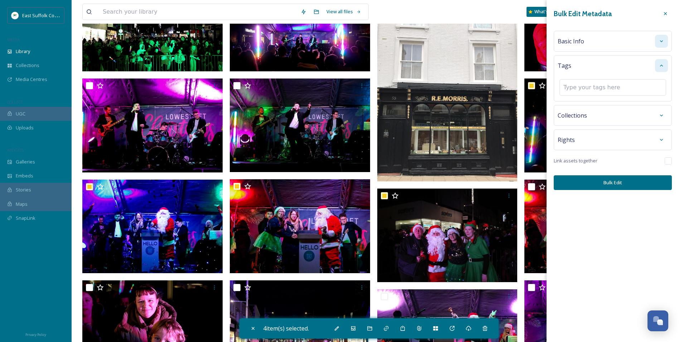
click at [660, 62] on div at bounding box center [661, 65] width 13 height 13
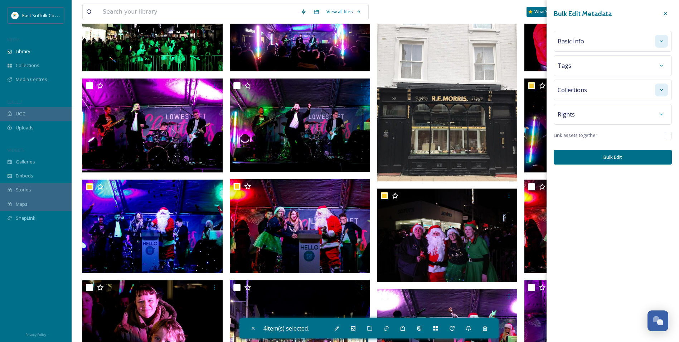
click at [664, 90] on icon at bounding box center [662, 90] width 6 height 6
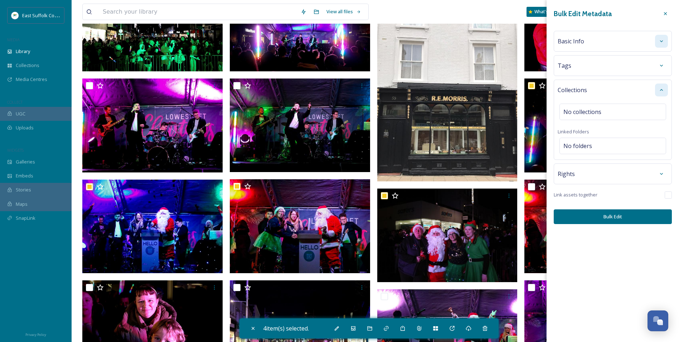
click at [664, 90] on icon at bounding box center [662, 90] width 6 height 6
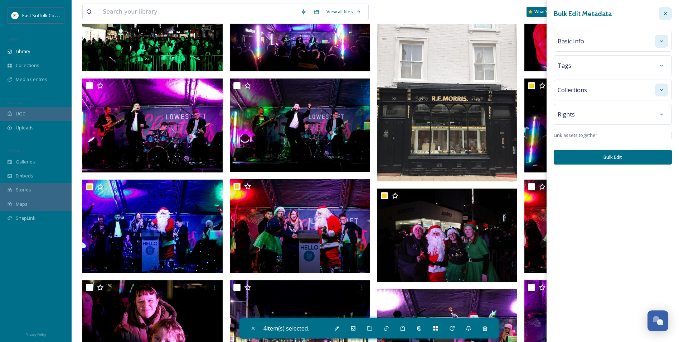
click at [665, 14] on icon at bounding box center [666, 14] width 6 height 6
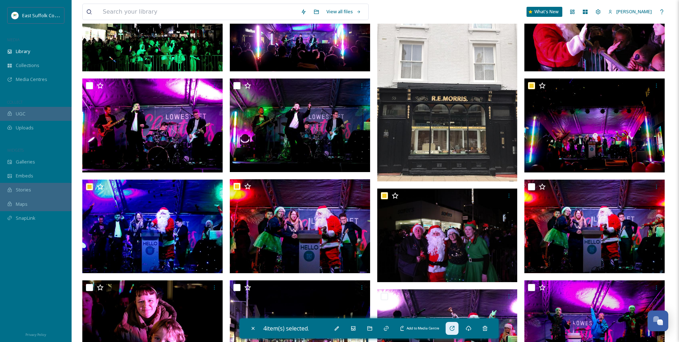
click at [454, 329] on icon at bounding box center [452, 328] width 6 height 6
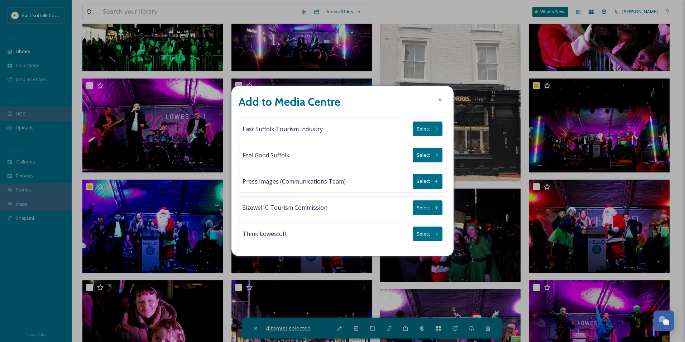
click at [429, 232] on button "Select" at bounding box center [428, 233] width 30 height 15
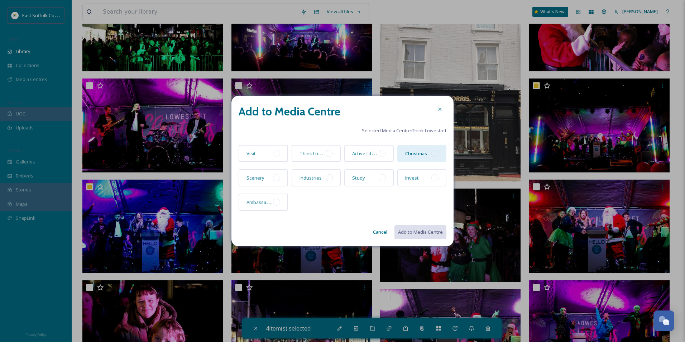
click at [434, 152] on div at bounding box center [434, 153] width 7 height 7
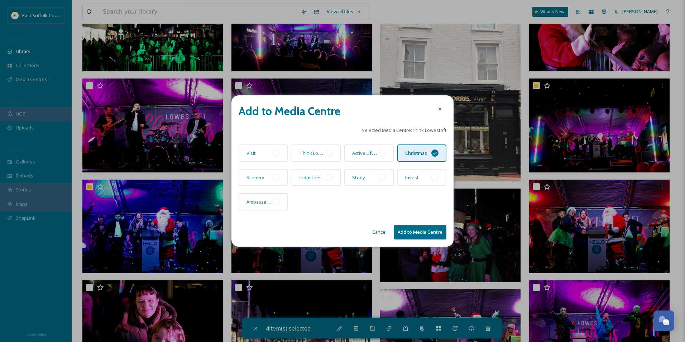
click at [382, 230] on button "Cancel" at bounding box center [379, 232] width 21 height 14
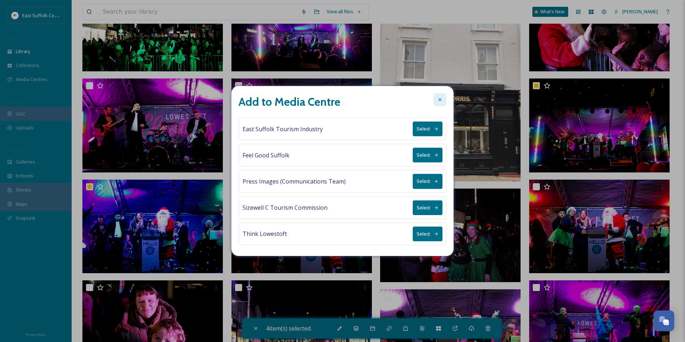
click at [434, 97] on div at bounding box center [439, 99] width 13 height 13
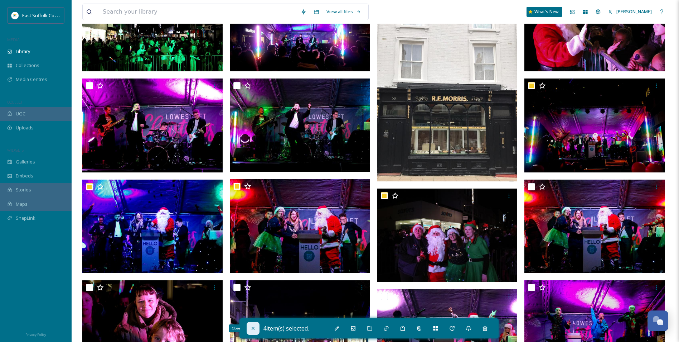
click at [256, 327] on div "Close" at bounding box center [253, 328] width 13 height 13
checkbox input "false"
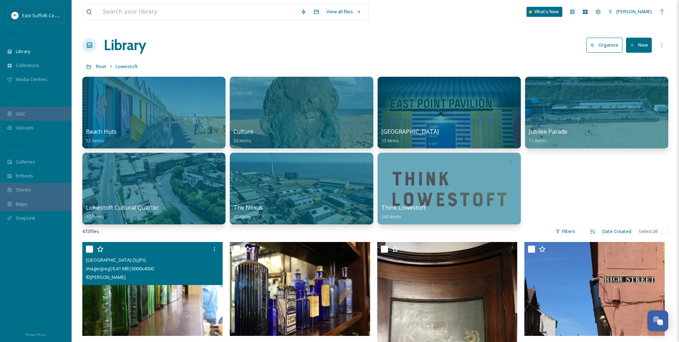
click at [105, 317] on img at bounding box center [152, 289] width 140 height 94
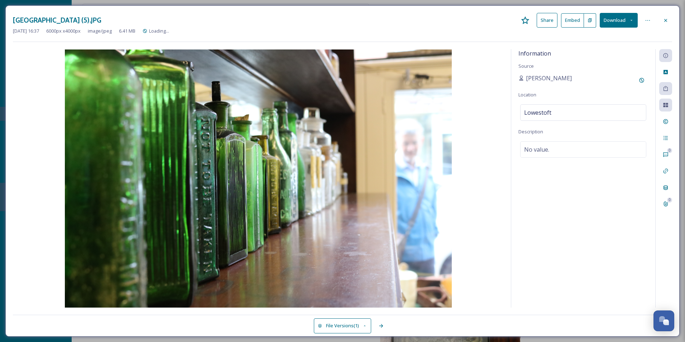
click at [562, 229] on div "Information Source [PERSON_NAME] Location [GEOGRAPHIC_DATA] Description No valu…" at bounding box center [583, 178] width 144 height 258
click at [664, 106] on icon at bounding box center [665, 105] width 5 height 4
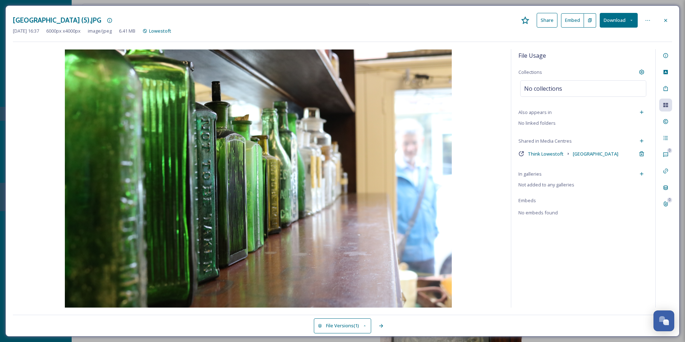
drag, startPoint x: 665, startPoint y: 18, endPoint x: 665, endPoint y: 23, distance: 4.3
click at [665, 18] on icon at bounding box center [666, 21] width 6 height 6
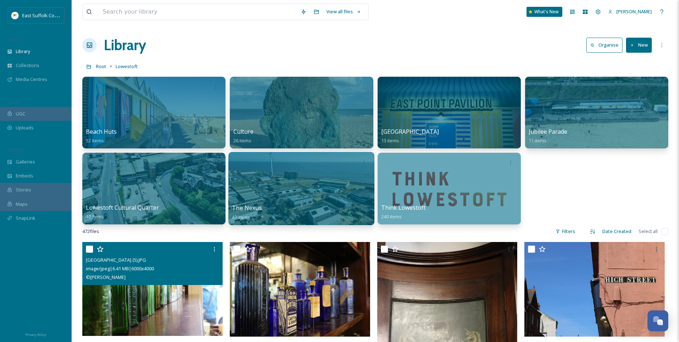
click at [301, 179] on div at bounding box center [301, 188] width 146 height 73
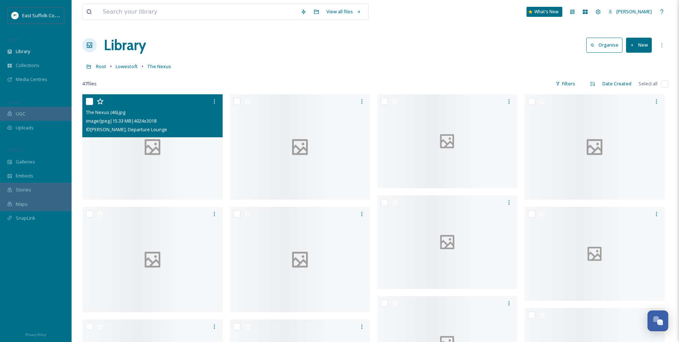
click at [148, 186] on div at bounding box center [152, 146] width 140 height 105
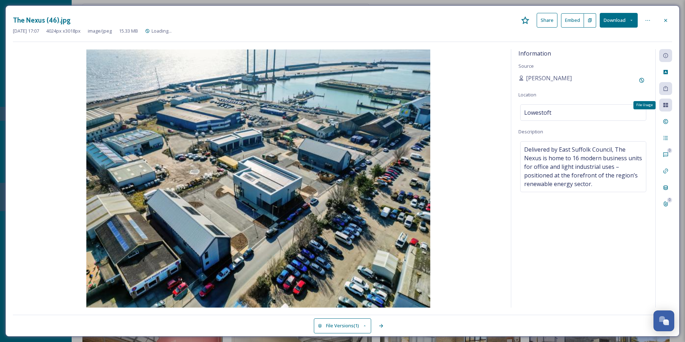
click at [665, 109] on div "File Usage" at bounding box center [665, 104] width 13 height 13
click at [594, 251] on div "Information Source [PERSON_NAME] Location [GEOGRAPHIC_DATA] Description Deliver…" at bounding box center [583, 178] width 144 height 258
click at [664, 102] on icon at bounding box center [666, 105] width 6 height 6
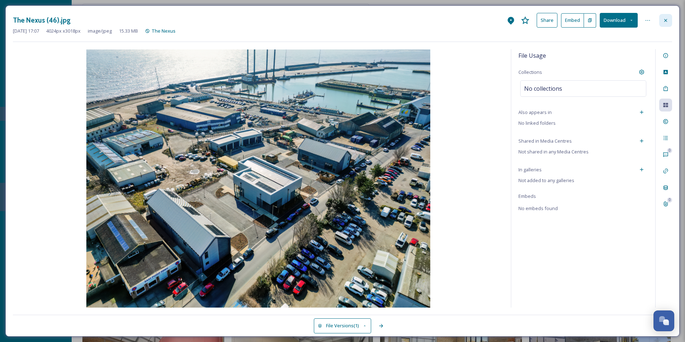
click at [666, 21] on icon at bounding box center [665, 20] width 3 height 3
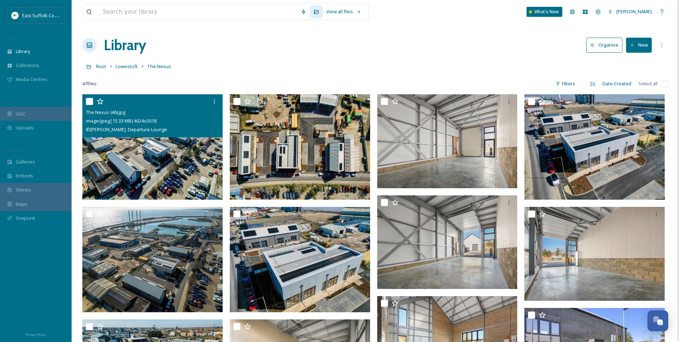
click at [151, 174] on img at bounding box center [152, 146] width 140 height 105
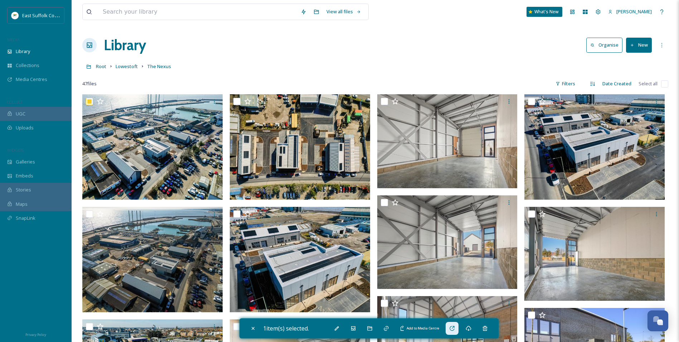
click at [454, 332] on div "Add to Media Centre" at bounding box center [452, 328] width 13 height 13
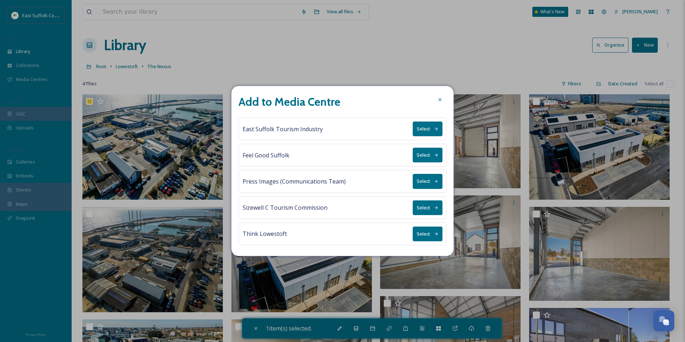
click at [418, 239] on button "Select" at bounding box center [428, 233] width 30 height 15
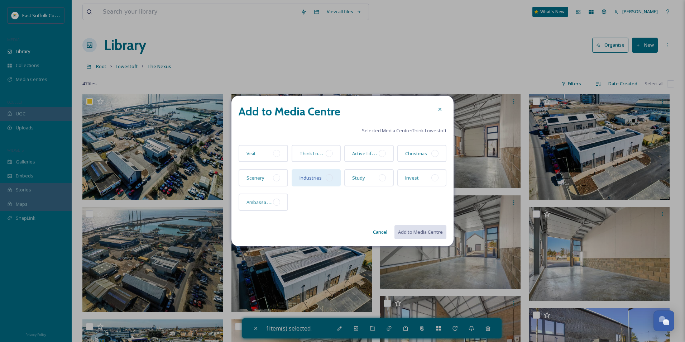
click at [310, 178] on span "Industries" at bounding box center [310, 177] width 22 height 6
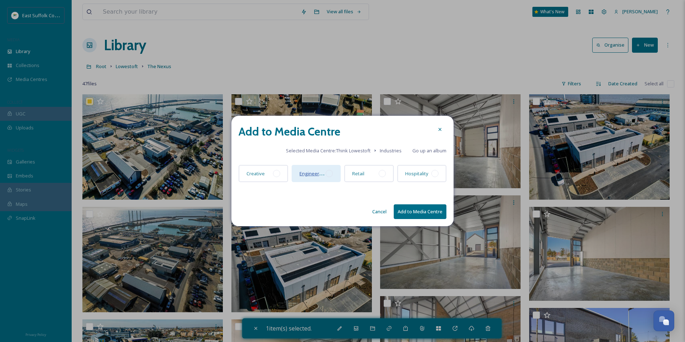
click at [304, 172] on span "Engineering, Offshore, and Clean Energy" at bounding box center [343, 173] width 88 height 7
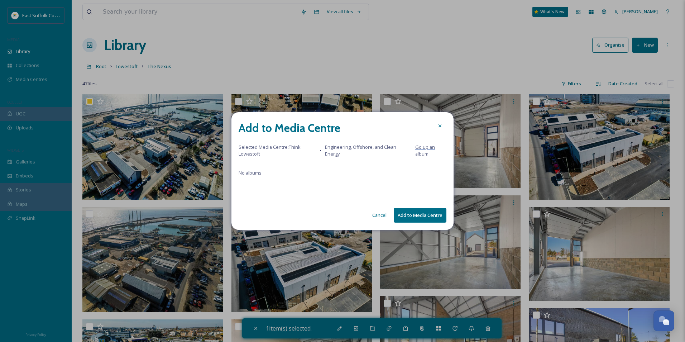
click at [420, 149] on span "Go up an album" at bounding box center [425, 150] width 20 height 13
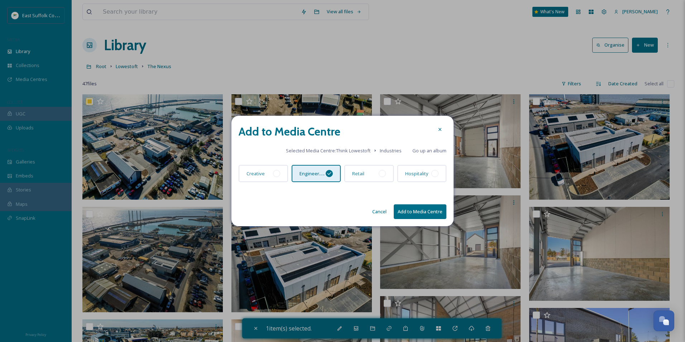
click at [404, 211] on button "Add to Media Centre" at bounding box center [420, 211] width 53 height 15
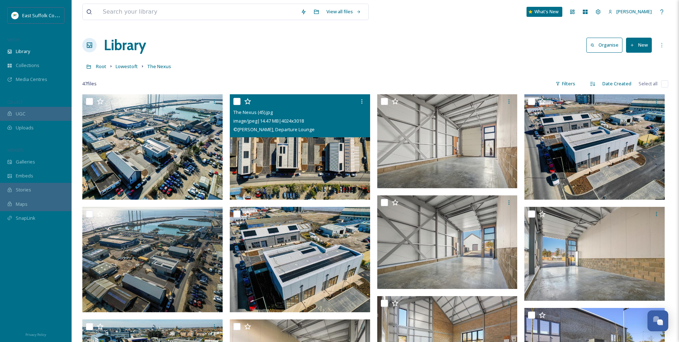
click at [271, 162] on img at bounding box center [300, 146] width 140 height 105
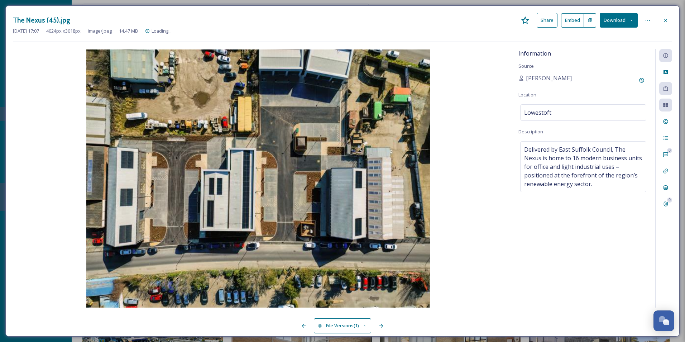
click at [630, 129] on div "Information Source [PERSON_NAME] Location [GEOGRAPHIC_DATA] Description Deliver…" at bounding box center [583, 178] width 144 height 258
click at [598, 246] on div "Information Source [PERSON_NAME] Location [GEOGRAPHIC_DATA] Description Deliver…" at bounding box center [583, 178] width 144 height 258
click at [663, 107] on icon at bounding box center [666, 105] width 6 height 6
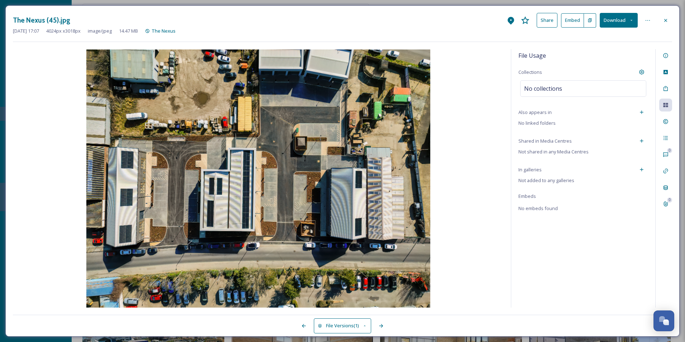
click at [661, 24] on div at bounding box center [665, 20] width 13 height 13
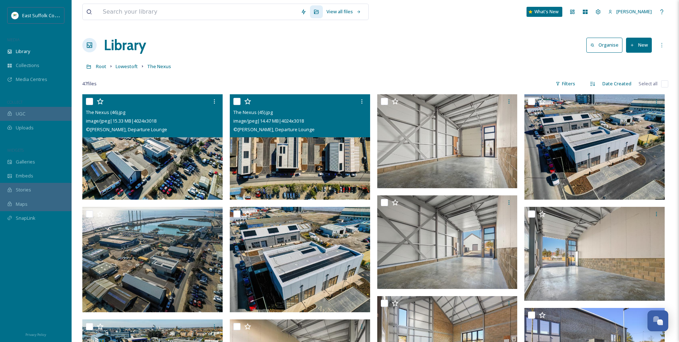
click at [166, 155] on img at bounding box center [152, 146] width 140 height 105
checkbox input "true"
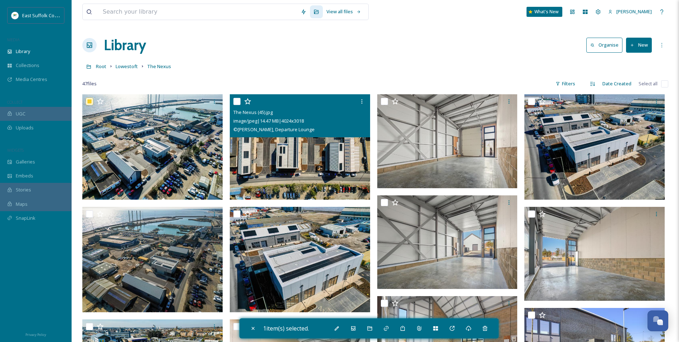
click at [306, 154] on img at bounding box center [300, 146] width 140 height 105
checkbox input "true"
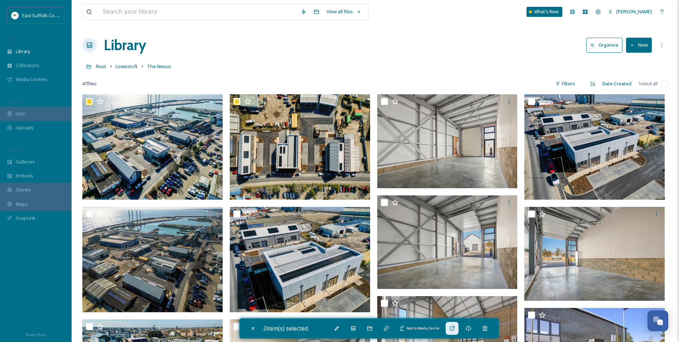
click at [455, 329] on icon at bounding box center [452, 328] width 6 height 6
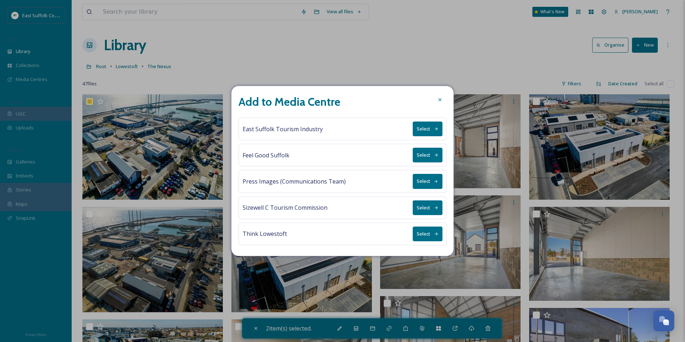
click at [423, 235] on button "Select" at bounding box center [428, 233] width 30 height 15
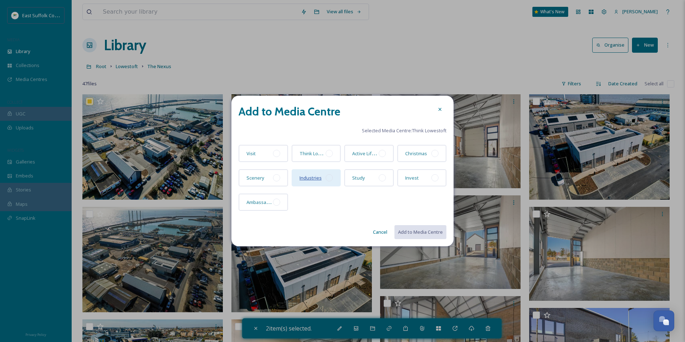
click at [314, 178] on span "Industries" at bounding box center [310, 177] width 22 height 6
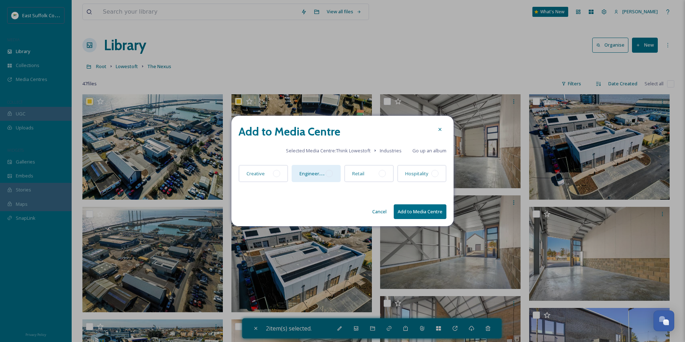
click at [330, 174] on div at bounding box center [329, 173] width 7 height 7
click at [415, 215] on button "Add to Media Centre" at bounding box center [420, 211] width 53 height 15
checkbox input "false"
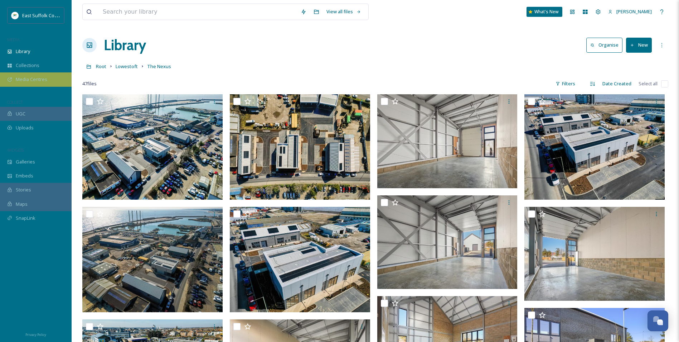
click at [58, 75] on div "Media Centres" at bounding box center [36, 79] width 72 height 14
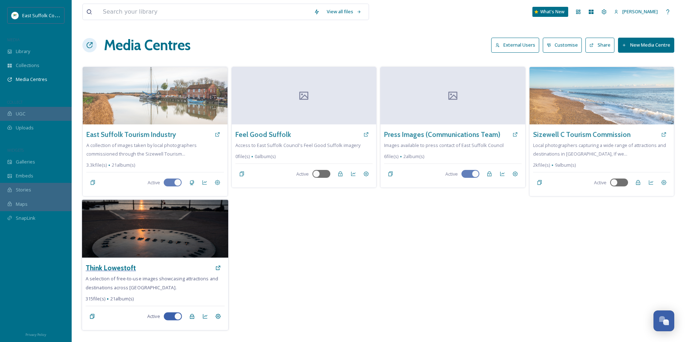
click at [112, 268] on h3 "Think Lowestoft" at bounding box center [111, 268] width 50 height 10
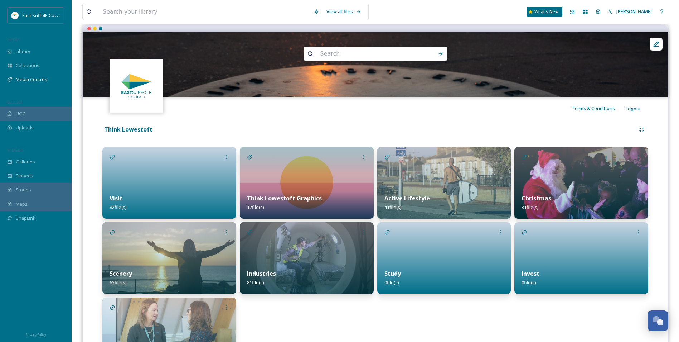
scroll to position [119, 0]
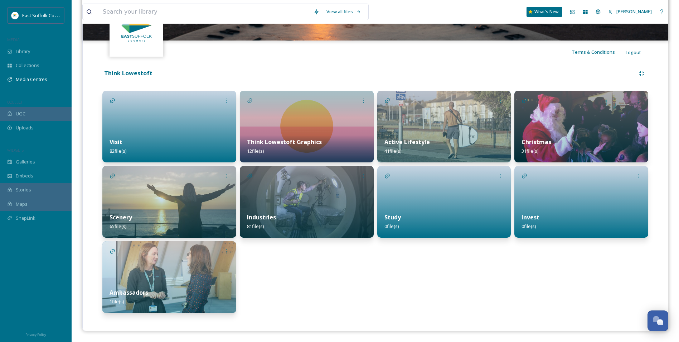
click at [306, 196] on img at bounding box center [307, 202] width 134 height 72
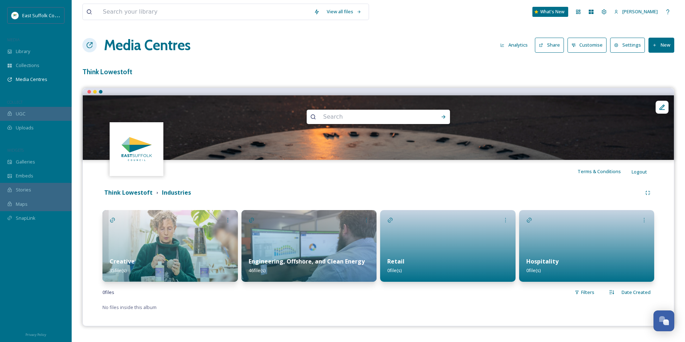
click at [325, 244] on img at bounding box center [308, 246] width 135 height 72
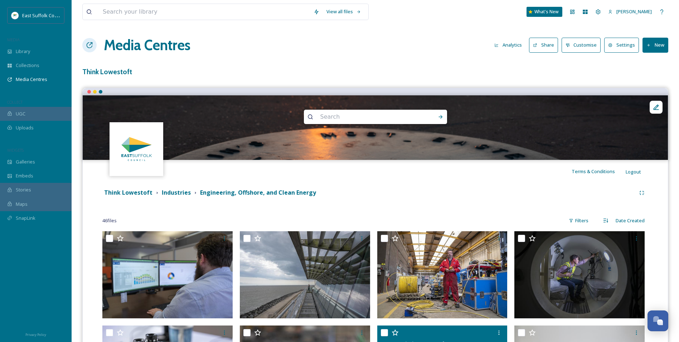
drag, startPoint x: 424, startPoint y: 318, endPoint x: 398, endPoint y: 189, distance: 131.8
click at [125, 195] on strong "Think Lowestoft" at bounding box center [128, 192] width 48 height 8
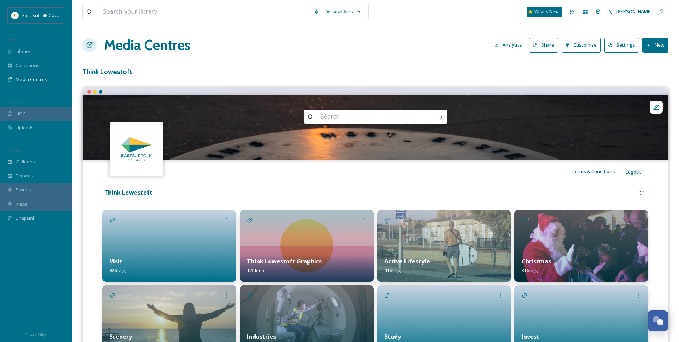
click at [140, 43] on h1 "Media Centres" at bounding box center [147, 44] width 87 height 21
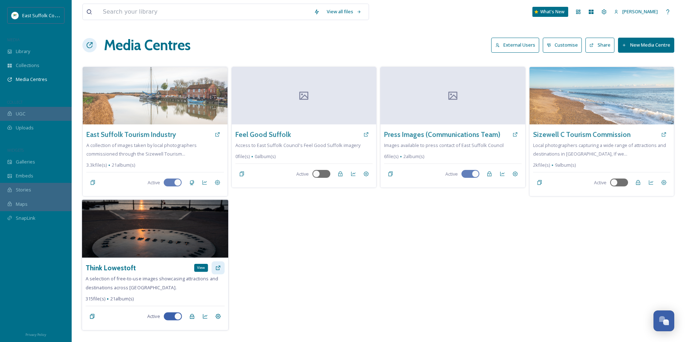
click at [220, 270] on icon at bounding box center [218, 268] width 6 height 6
click at [131, 234] on img at bounding box center [155, 228] width 146 height 58
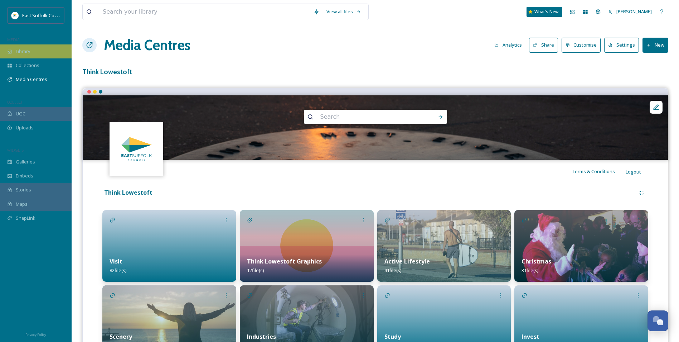
click at [28, 48] on div "Library" at bounding box center [36, 51] width 72 height 14
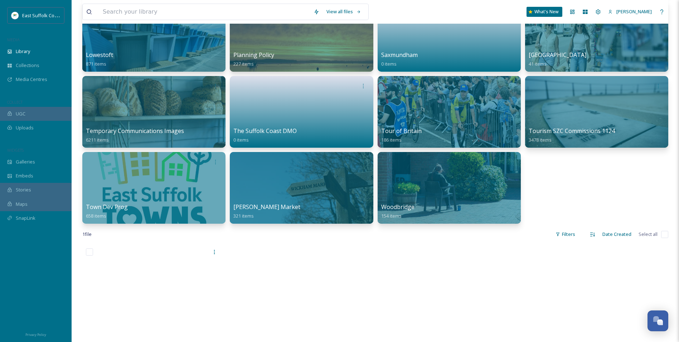
scroll to position [287, 0]
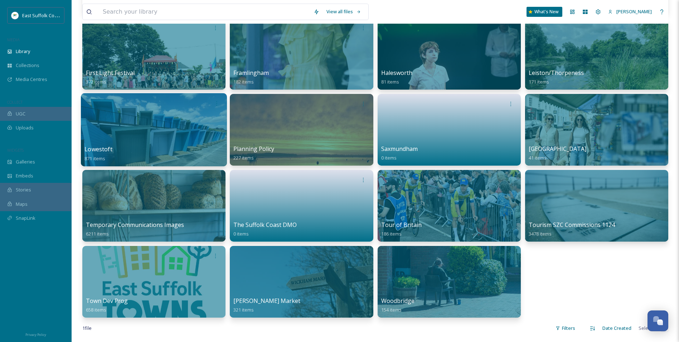
click at [106, 138] on div at bounding box center [154, 129] width 146 height 73
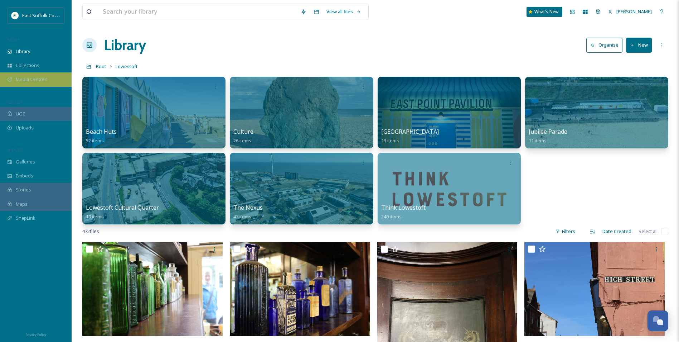
click at [36, 82] on span "Media Centres" at bounding box center [32, 79] width 32 height 7
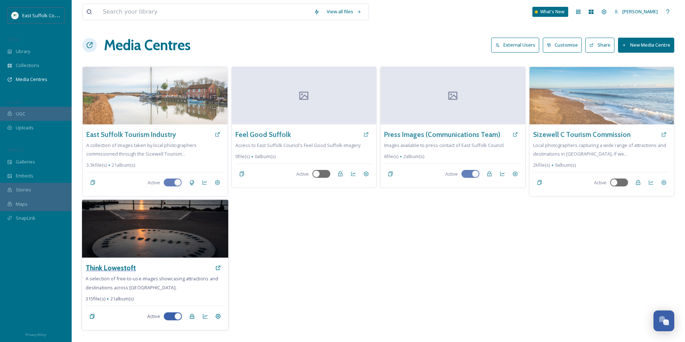
click at [101, 271] on h3 "Think Lowestoft" at bounding box center [111, 268] width 50 height 10
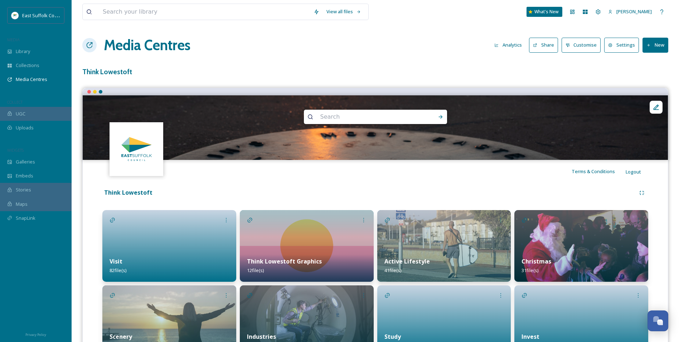
click at [663, 41] on button "New" at bounding box center [656, 45] width 26 height 15
click at [468, 186] on div "Think Lowestoft Visit 82 file(s) Scenery 65 file(s) Ambassadors 1 file(s) Think…" at bounding box center [375, 311] width 575 height 256
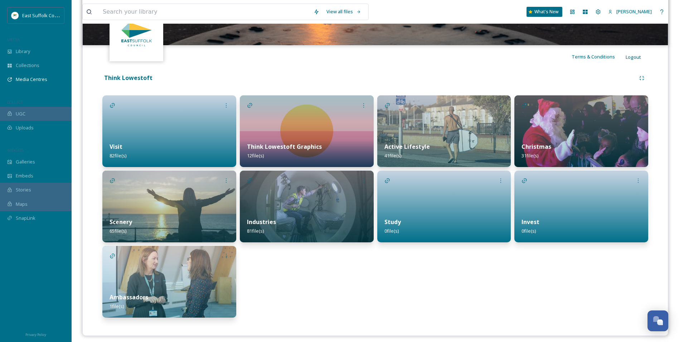
scroll to position [119, 0]
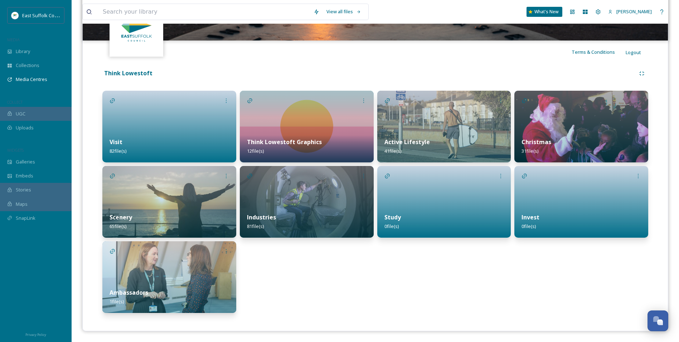
drag, startPoint x: 287, startPoint y: 266, endPoint x: 274, endPoint y: 247, distance: 23.2
click at [287, 265] on div "Think Lowestoft Graphics 12 file(s) Industries 81 file(s)" at bounding box center [307, 202] width 134 height 222
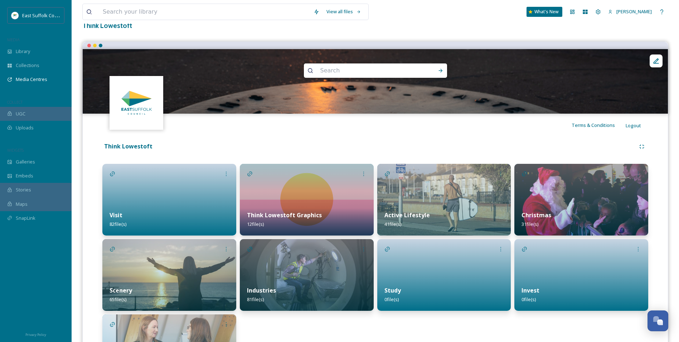
scroll to position [0, 0]
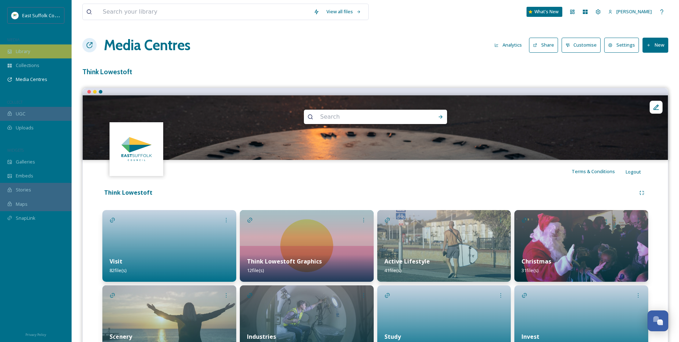
click at [51, 51] on div "Library" at bounding box center [36, 51] width 72 height 14
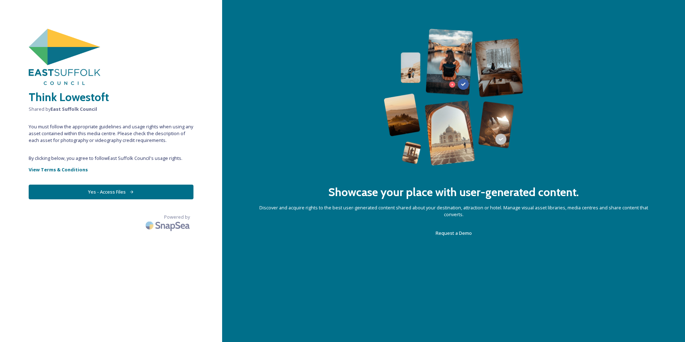
click at [75, 189] on button "Yes - Access Files" at bounding box center [111, 191] width 165 height 15
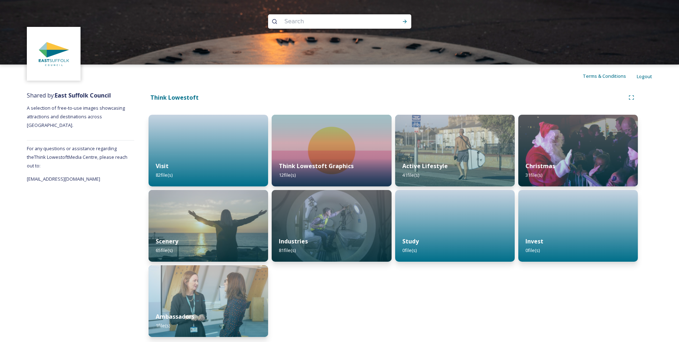
drag, startPoint x: 31, startPoint y: 145, endPoint x: 24, endPoint y: 138, distance: 9.9
click at [24, 138] on div "Shared by: East Suffolk Council A selection of free-to-use images showcasing at…" at bounding box center [339, 215] width 679 height 256
drag, startPoint x: 24, startPoint y: 138, endPoint x: 111, endPoint y: 170, distance: 92.3
click at [111, 170] on div "Shared by: East Suffolk Council A selection of free-to-use images showcasing at…" at bounding box center [80, 215] width 107 height 256
drag, startPoint x: 22, startPoint y: 110, endPoint x: 98, endPoint y: 124, distance: 77.8
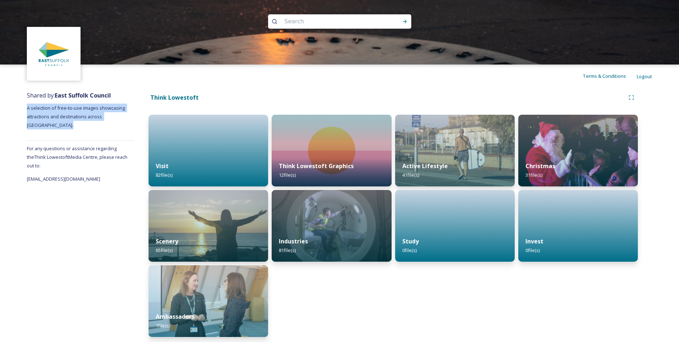
click at [98, 124] on div "Shared by: East Suffolk Council A selection of free-to-use images showcasing at…" at bounding box center [339, 215] width 679 height 256
drag, startPoint x: 98, startPoint y: 124, endPoint x: 78, endPoint y: 201, distance: 80.0
click at [77, 201] on div "Shared by: East Suffolk Council A selection of free-to-use images showcasing at…" at bounding box center [80, 215] width 107 height 256
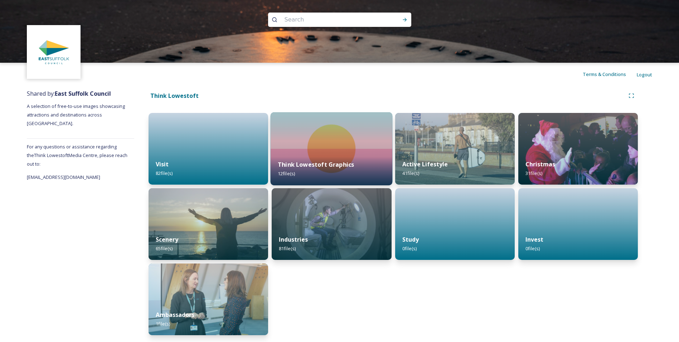
scroll to position [2, 0]
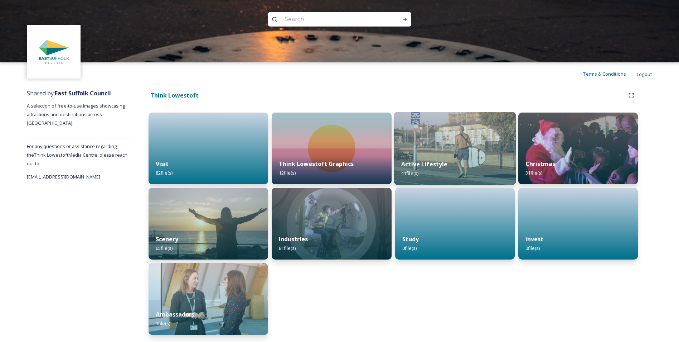
click at [439, 145] on img at bounding box center [455, 148] width 122 height 73
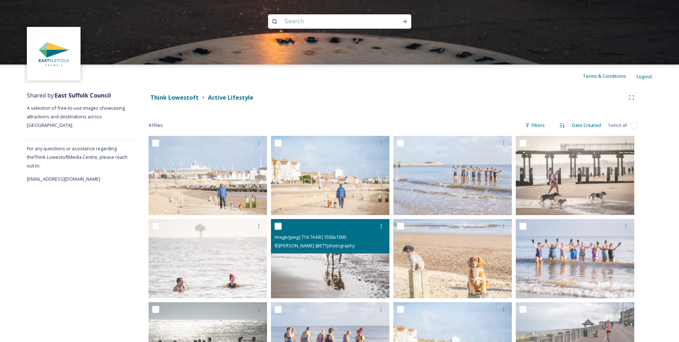
click at [322, 268] on img at bounding box center [330, 258] width 119 height 79
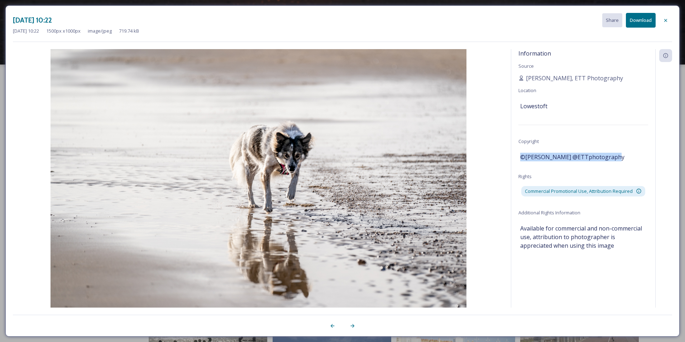
drag, startPoint x: 522, startPoint y: 159, endPoint x: 616, endPoint y: 161, distance: 94.2
click at [616, 161] on div "©Mary Doggett @ETTphotography" at bounding box center [583, 157] width 126 height 12
click at [562, 178] on div "Information Source Mary Doggett, ETT Photography Location Lowestoft Copyright ©…" at bounding box center [583, 178] width 144 height 258
click at [587, 270] on div "Information Source Mary Doggett, ETT Photography Location Lowestoft Copyright ©…" at bounding box center [583, 178] width 144 height 258
drag, startPoint x: 518, startPoint y: 227, endPoint x: 523, endPoint y: 228, distance: 5.7
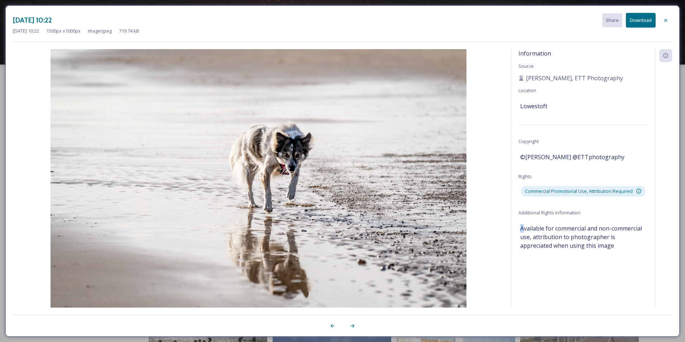
click at [523, 228] on div "Information Source Mary Doggett, ETT Photography Location Lowestoft Copyright ©…" at bounding box center [583, 178] width 144 height 258
click at [522, 229] on span "Available for commercial and non-commercial use, attribution to photographer is…" at bounding box center [583, 237] width 126 height 26
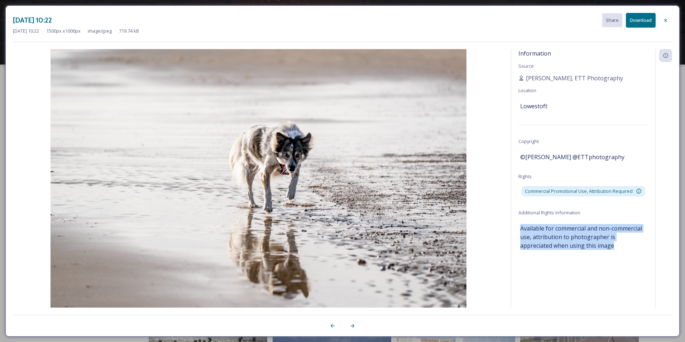
drag, startPoint x: 521, startPoint y: 228, endPoint x: 600, endPoint y: 242, distance: 80.0
click at [600, 242] on span "Available for commercial and non-commercial use, attribution to photographer is…" at bounding box center [583, 237] width 126 height 26
drag, startPoint x: 600, startPoint y: 242, endPoint x: 596, endPoint y: 255, distance: 12.7
click at [596, 255] on div "Information Source Mary Doggett, ETT Photography Location Lowestoft Copyright ©…" at bounding box center [583, 178] width 144 height 258
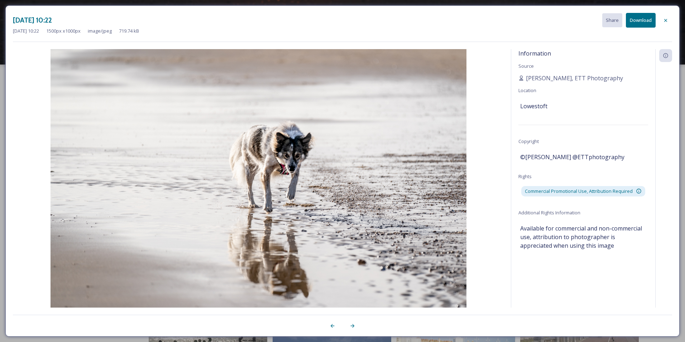
click at [607, 41] on div "Nov 29 2024 10:22 Share Download Nov 29 2024 10:22 1500 px x 1000 px image/jpeg…" at bounding box center [342, 27] width 659 height 29
click at [662, 20] on div at bounding box center [665, 20] width 13 height 13
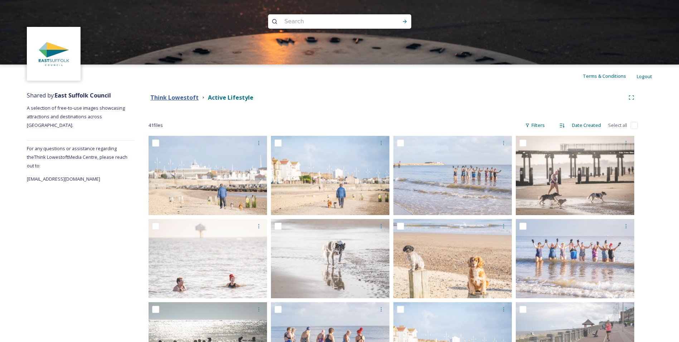
click at [162, 101] on strong "Think Lowestoft" at bounding box center [174, 97] width 48 height 8
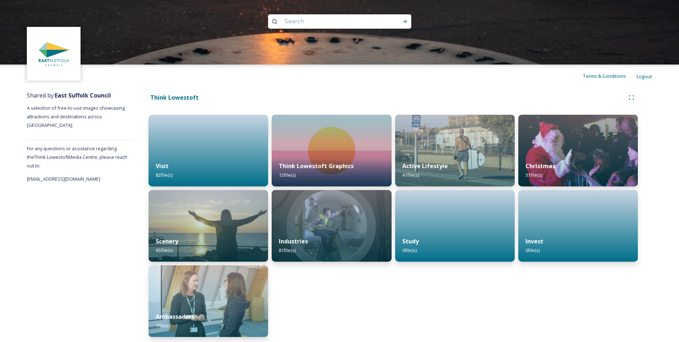
click at [329, 16] on input at bounding box center [330, 22] width 98 height 16
type input "beach"
click at [406, 23] on icon at bounding box center [405, 22] width 6 height 6
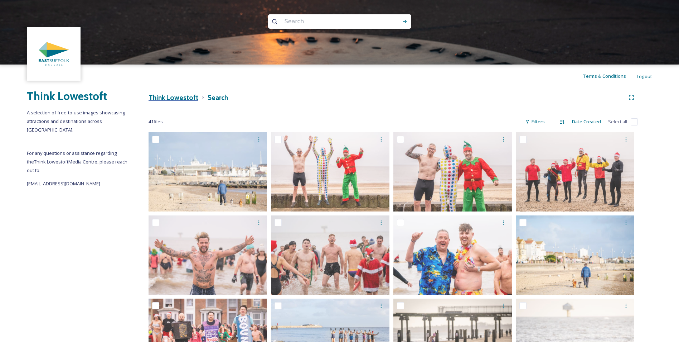
click at [179, 96] on h3 "Think Lowestoft" at bounding box center [174, 97] width 50 height 10
